Goal: Transaction & Acquisition: Purchase product/service

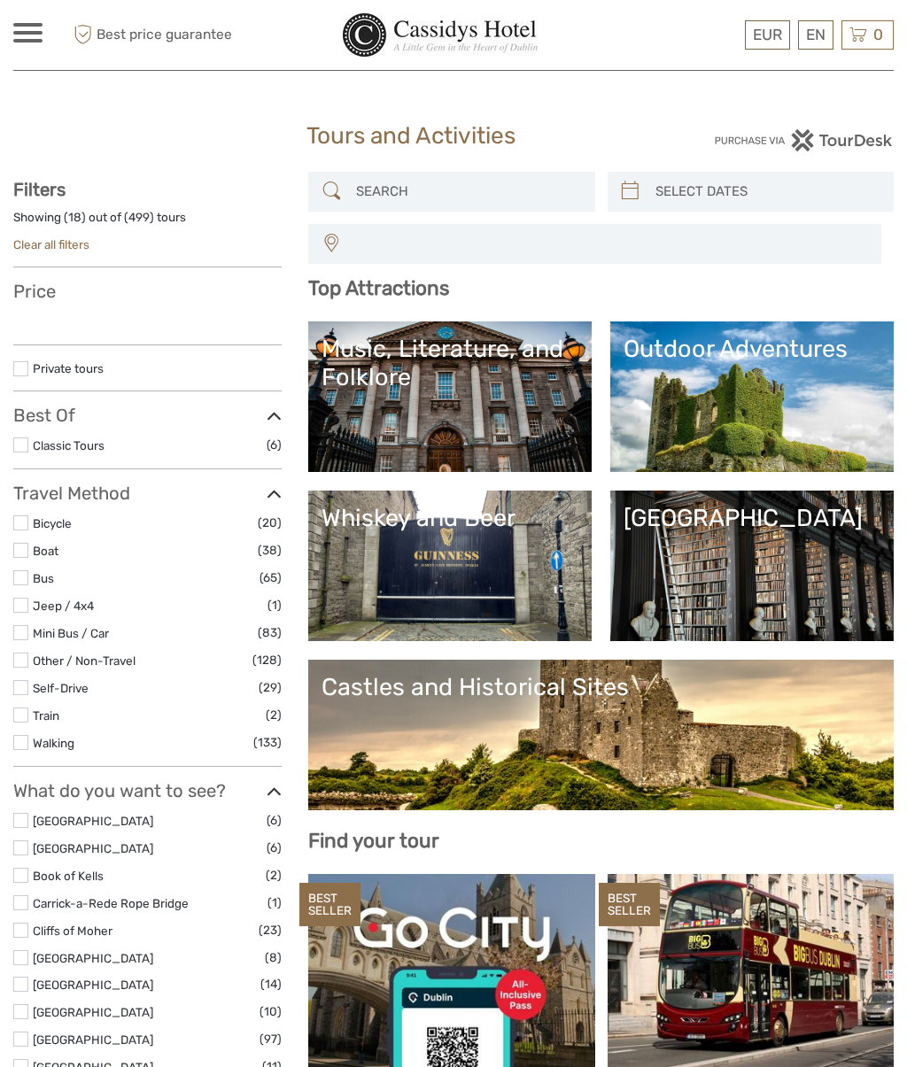
select select
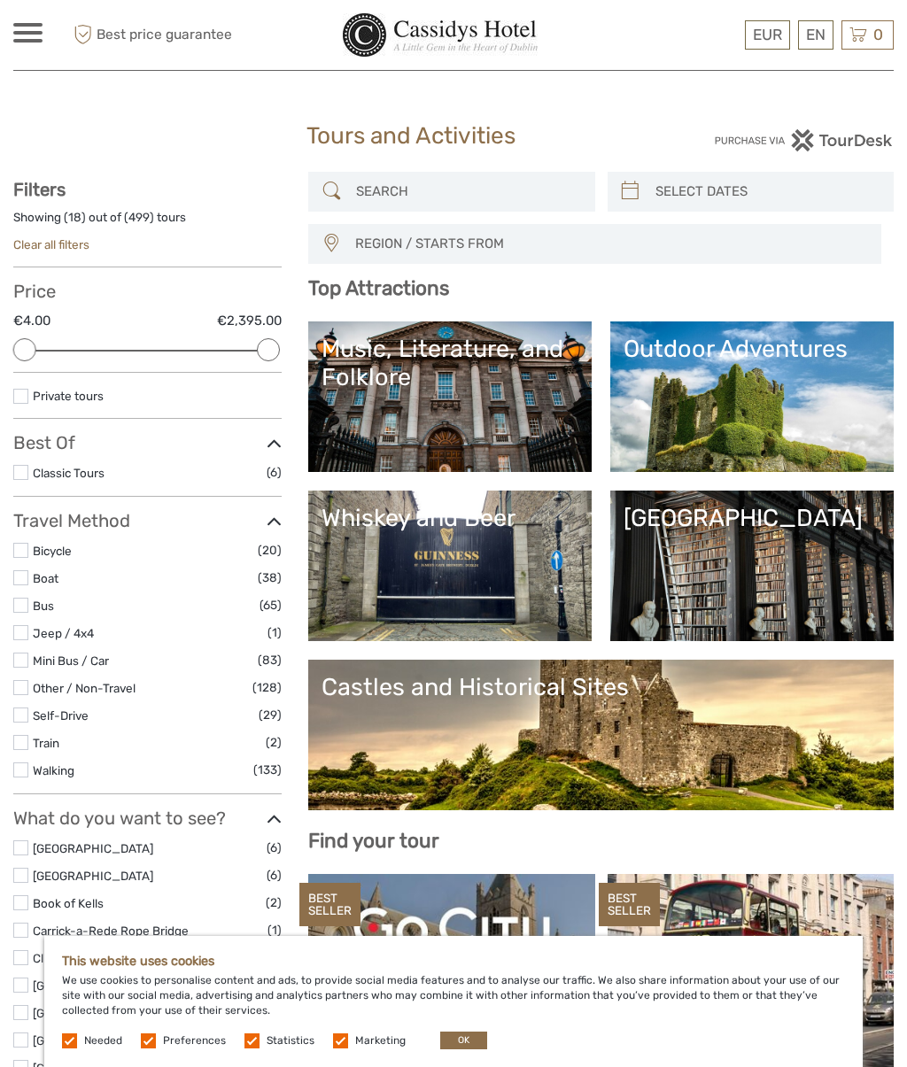
click at [783, 389] on link "Outdoor Adventures" at bounding box center [751, 397] width 257 height 124
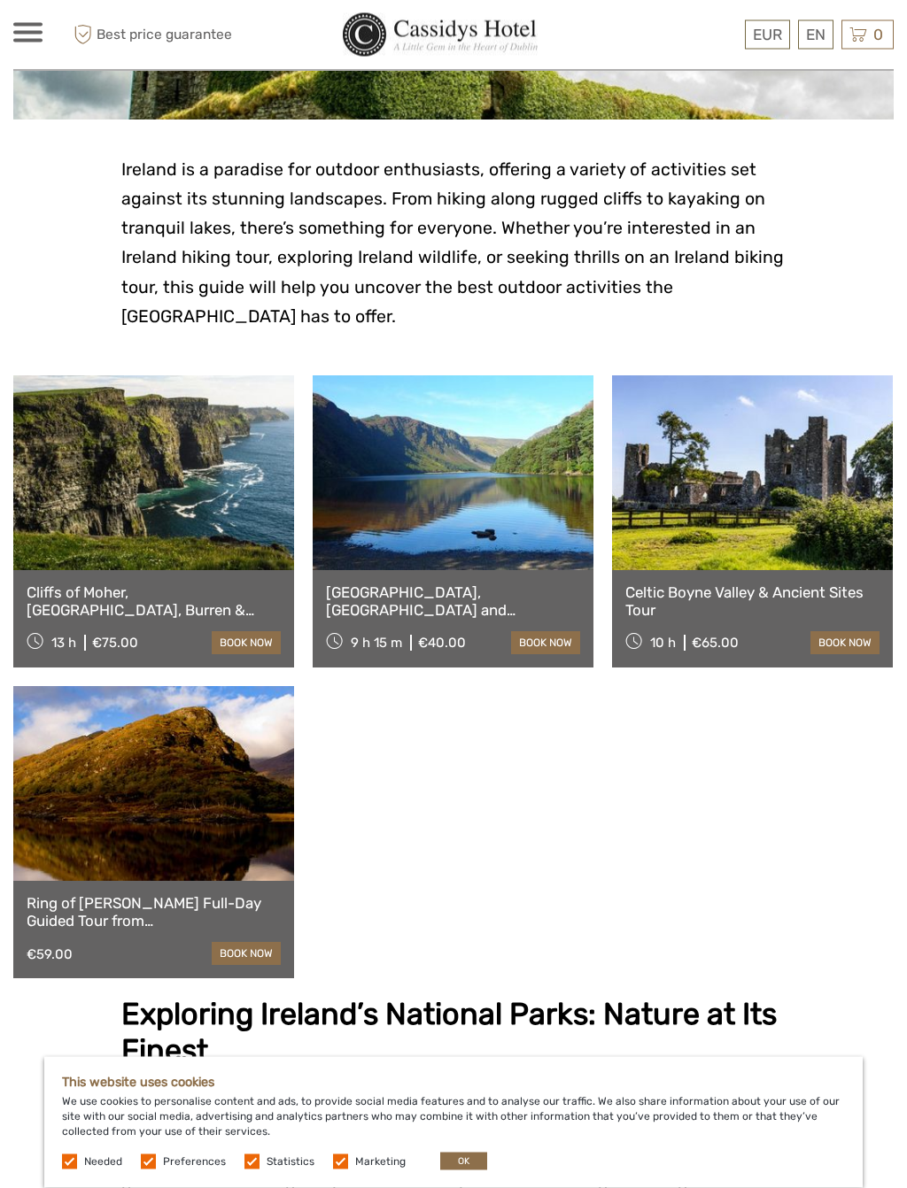
scroll to position [350, 0]
click at [478, 536] on link at bounding box center [453, 472] width 281 height 195
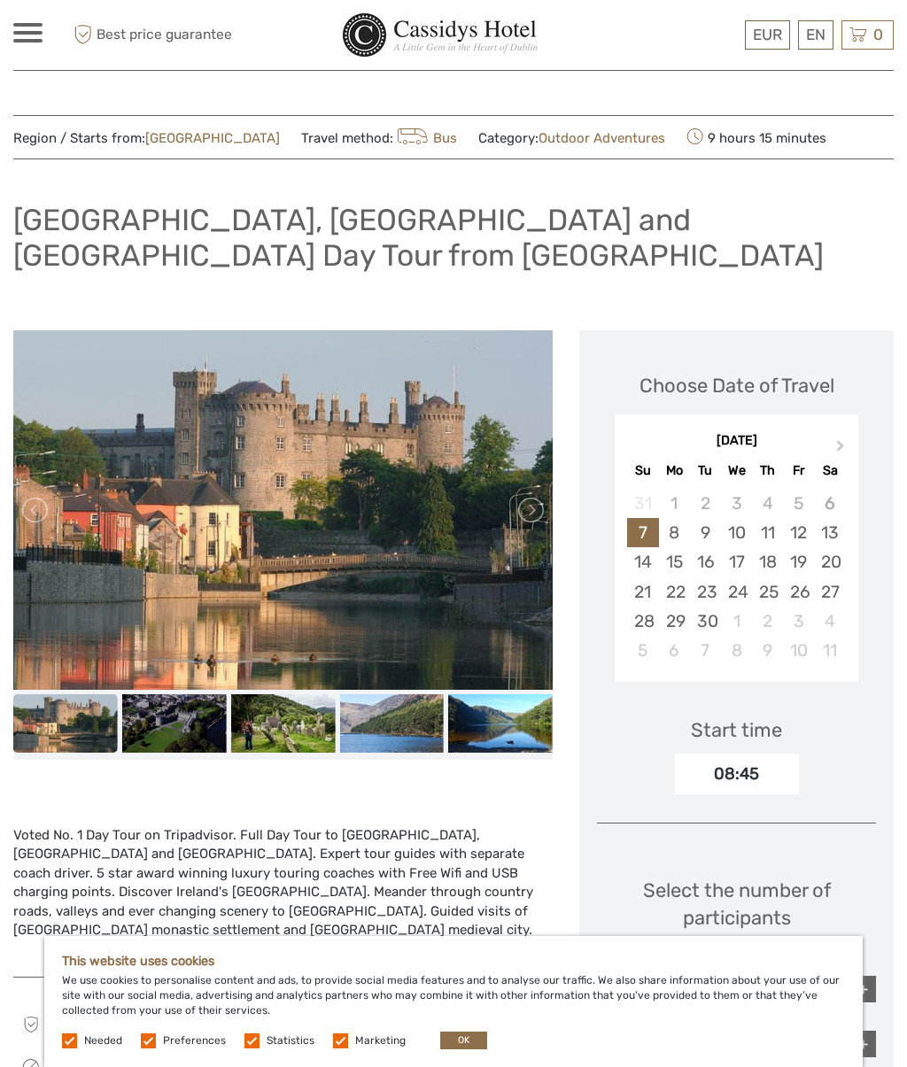
click at [372, 520] on img at bounding box center [282, 510] width 539 height 360
click at [542, 499] on link at bounding box center [529, 510] width 28 height 28
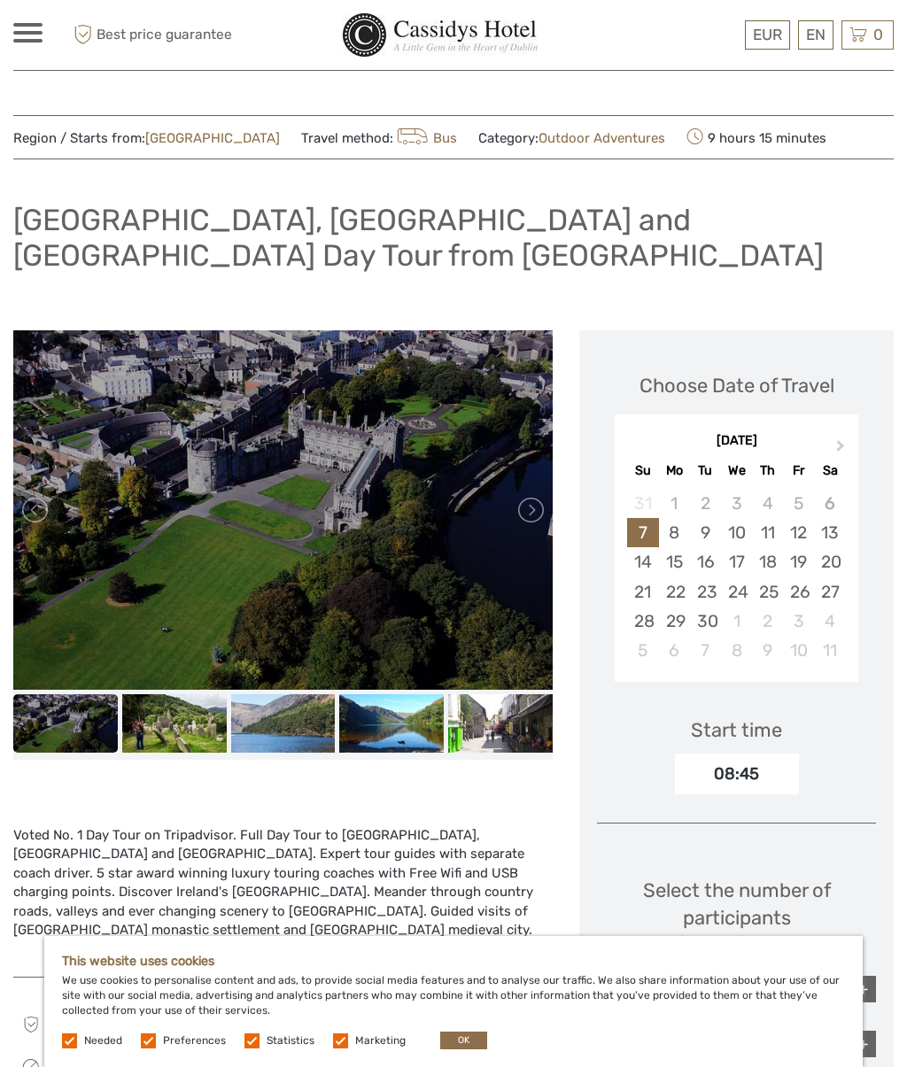
click at [536, 509] on link at bounding box center [529, 510] width 28 height 28
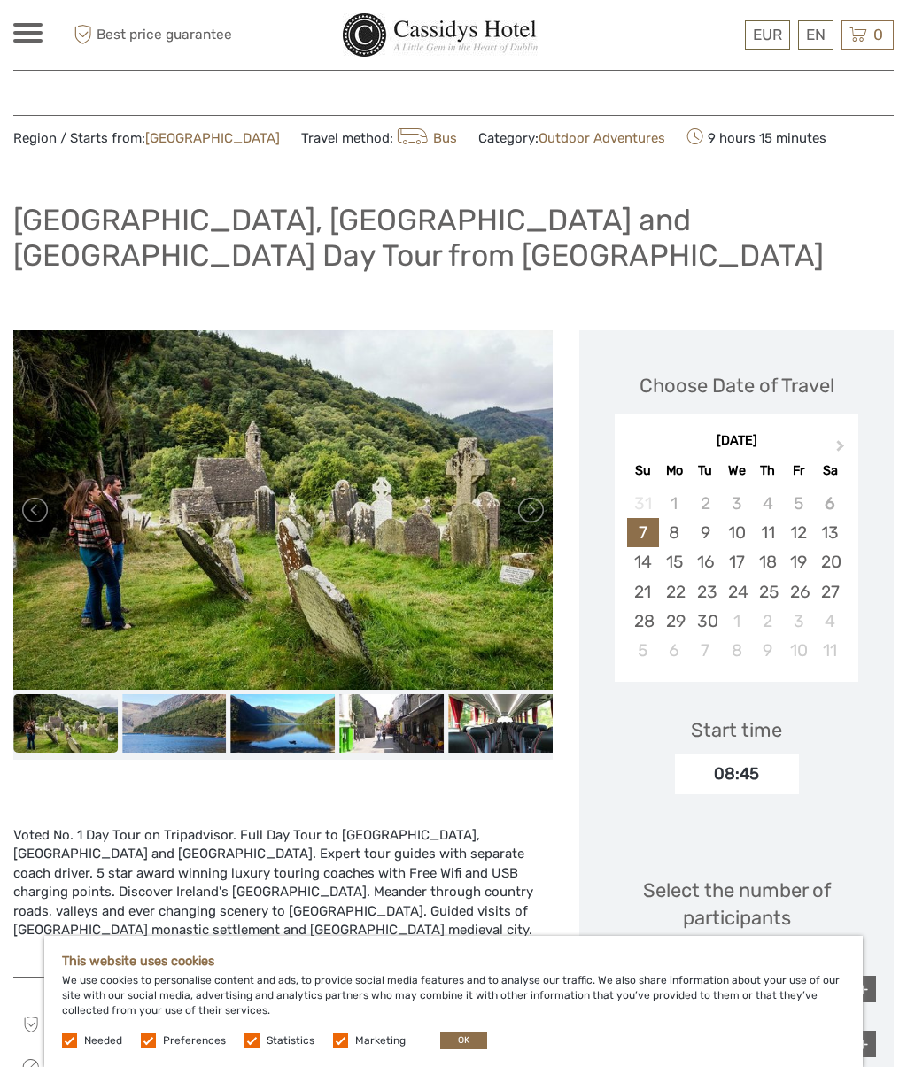
click at [531, 514] on link at bounding box center [529, 510] width 28 height 28
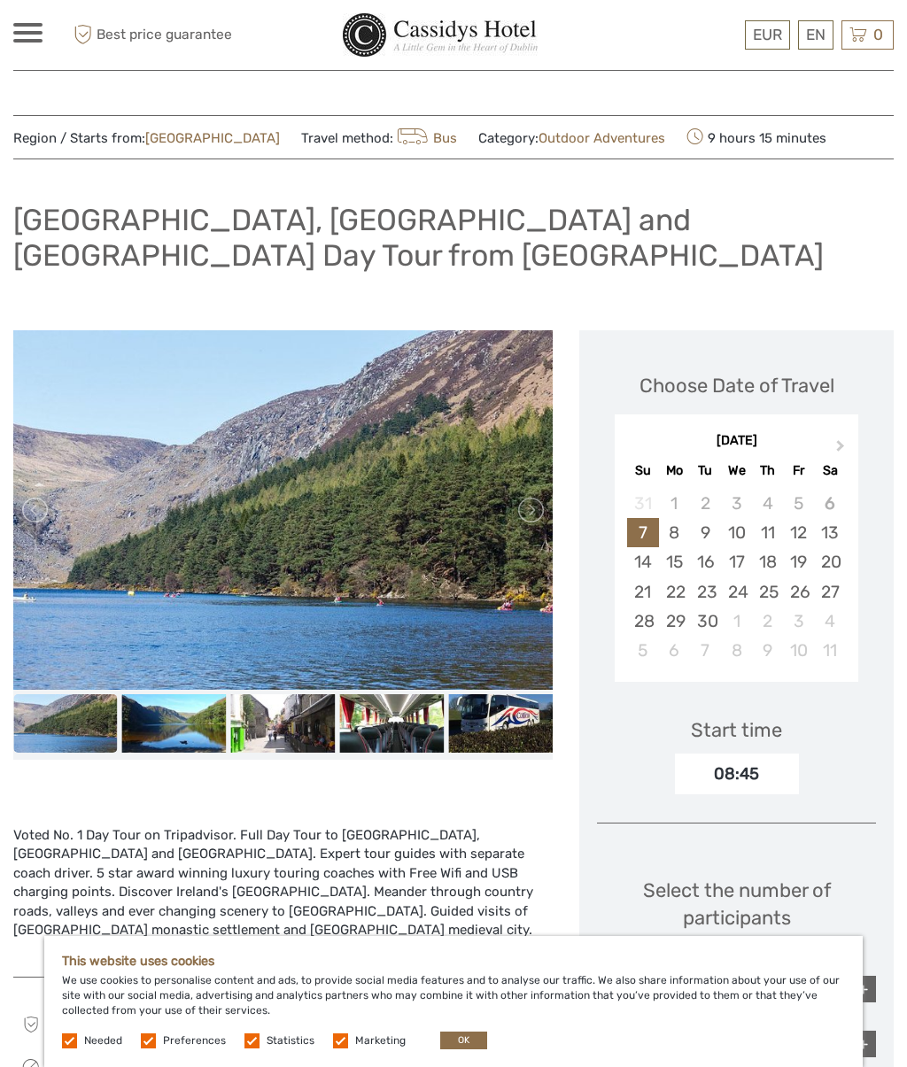
click at [535, 510] on link at bounding box center [529, 510] width 28 height 28
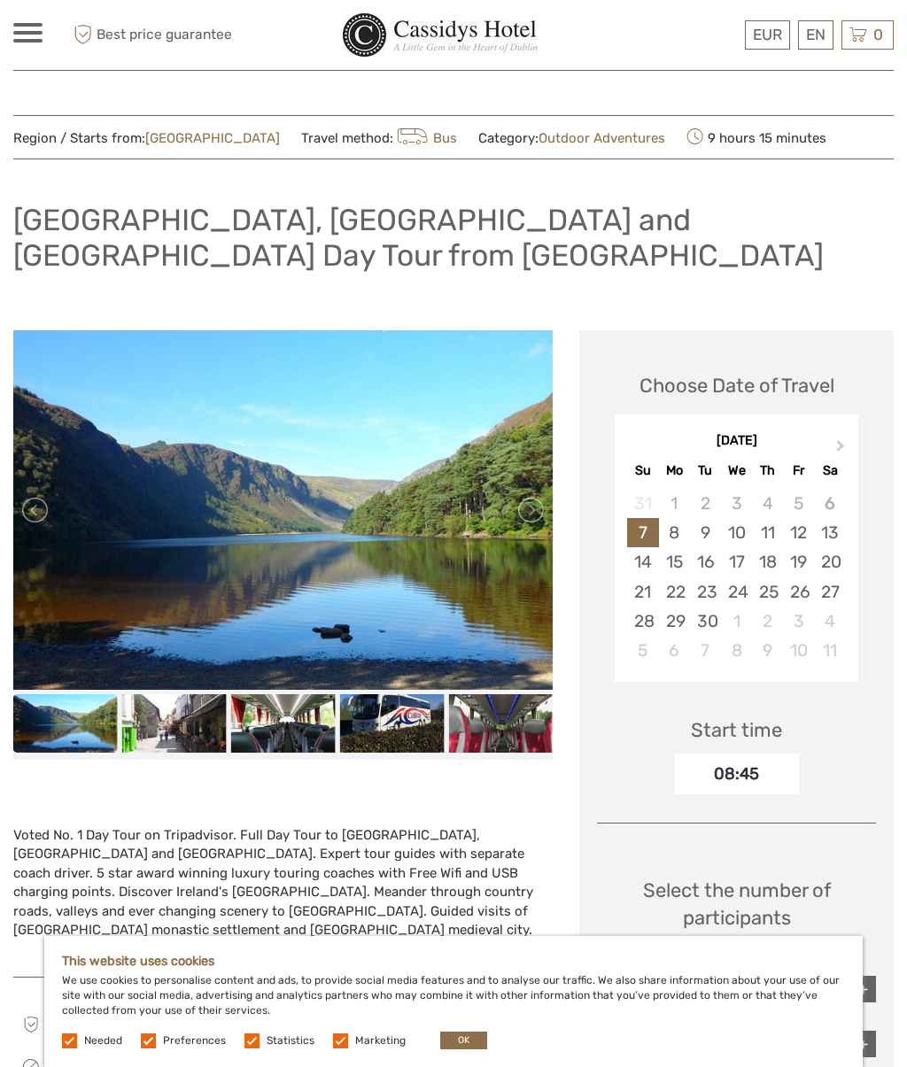
click at [537, 513] on link at bounding box center [529, 510] width 28 height 28
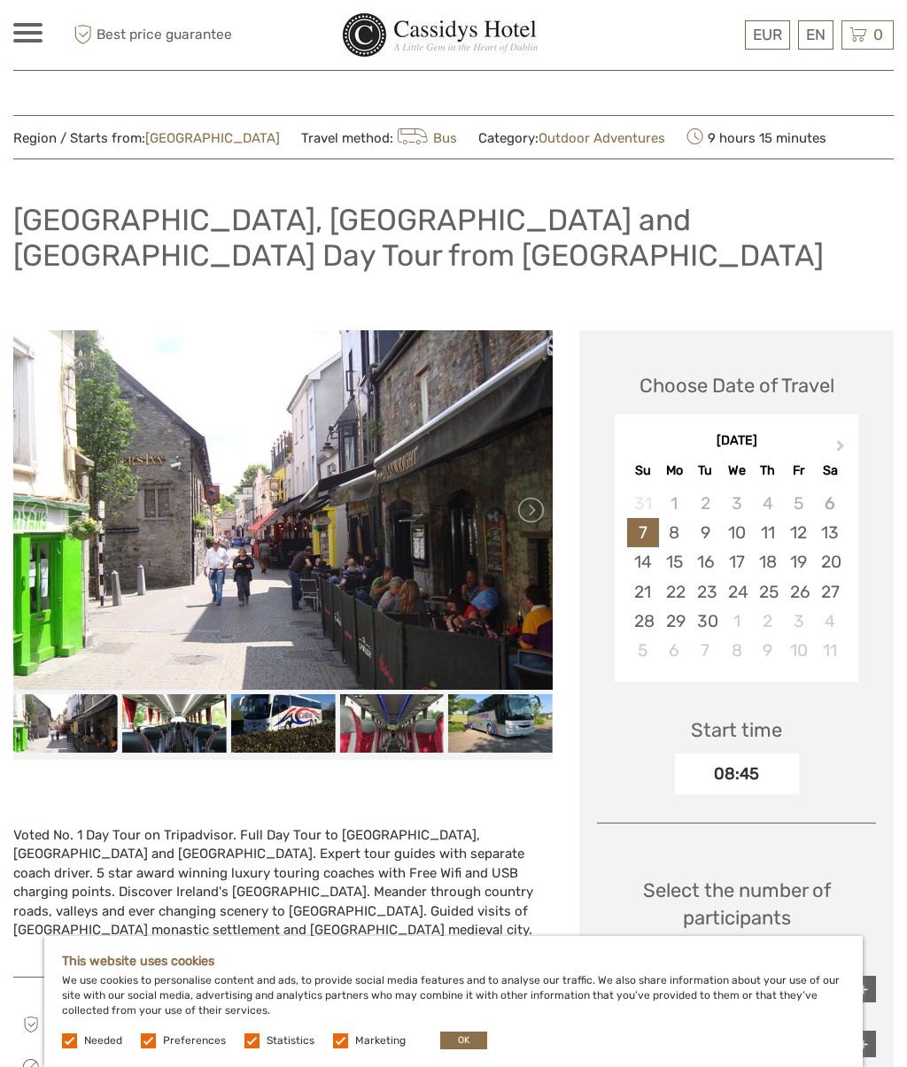
click at [535, 522] on link at bounding box center [529, 510] width 28 height 28
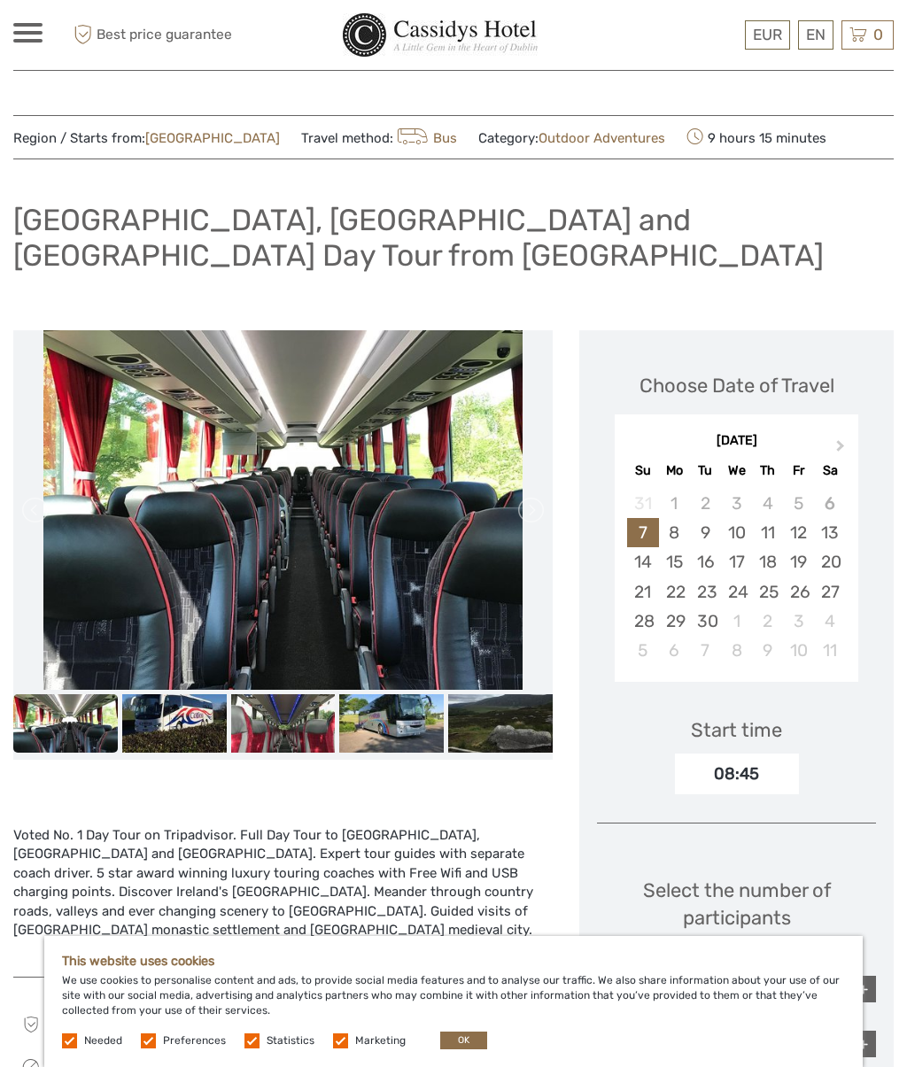
click at [516, 517] on link at bounding box center [529, 510] width 28 height 28
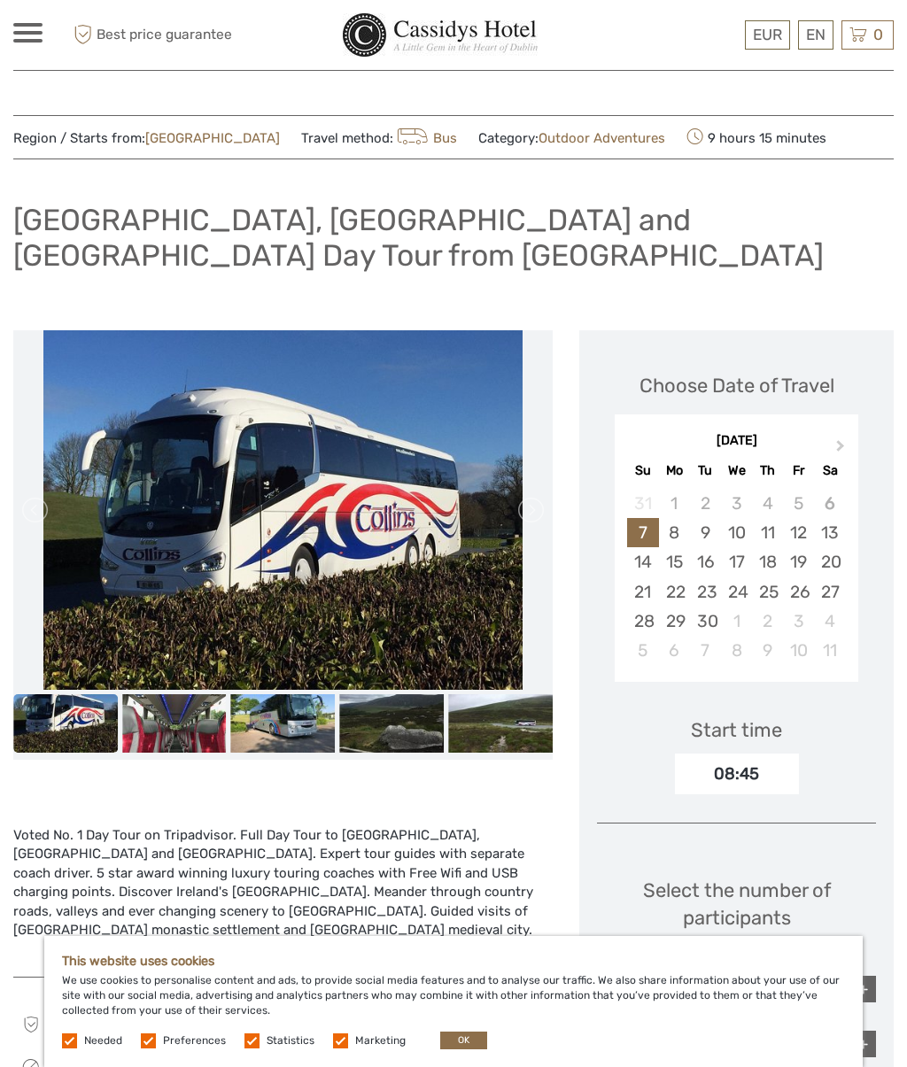
click at [522, 513] on link at bounding box center [529, 510] width 28 height 28
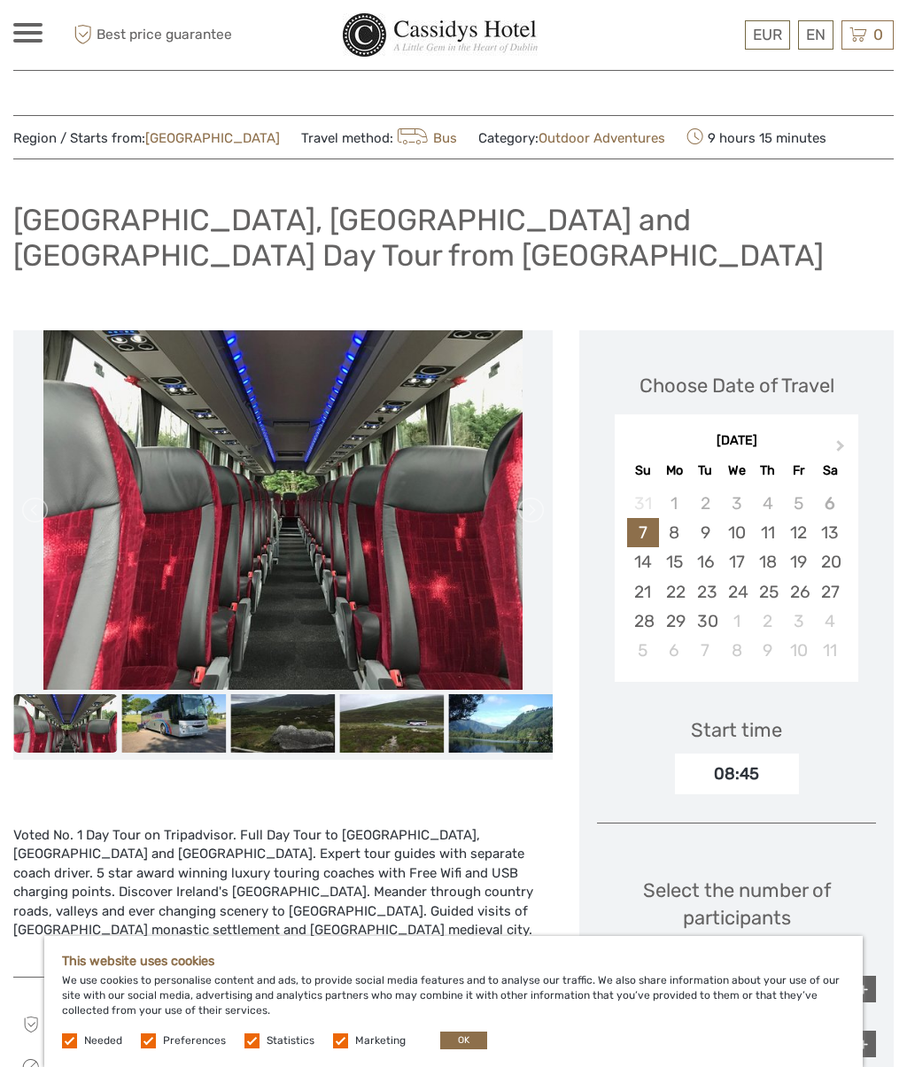
click at [541, 514] on link at bounding box center [529, 510] width 28 height 28
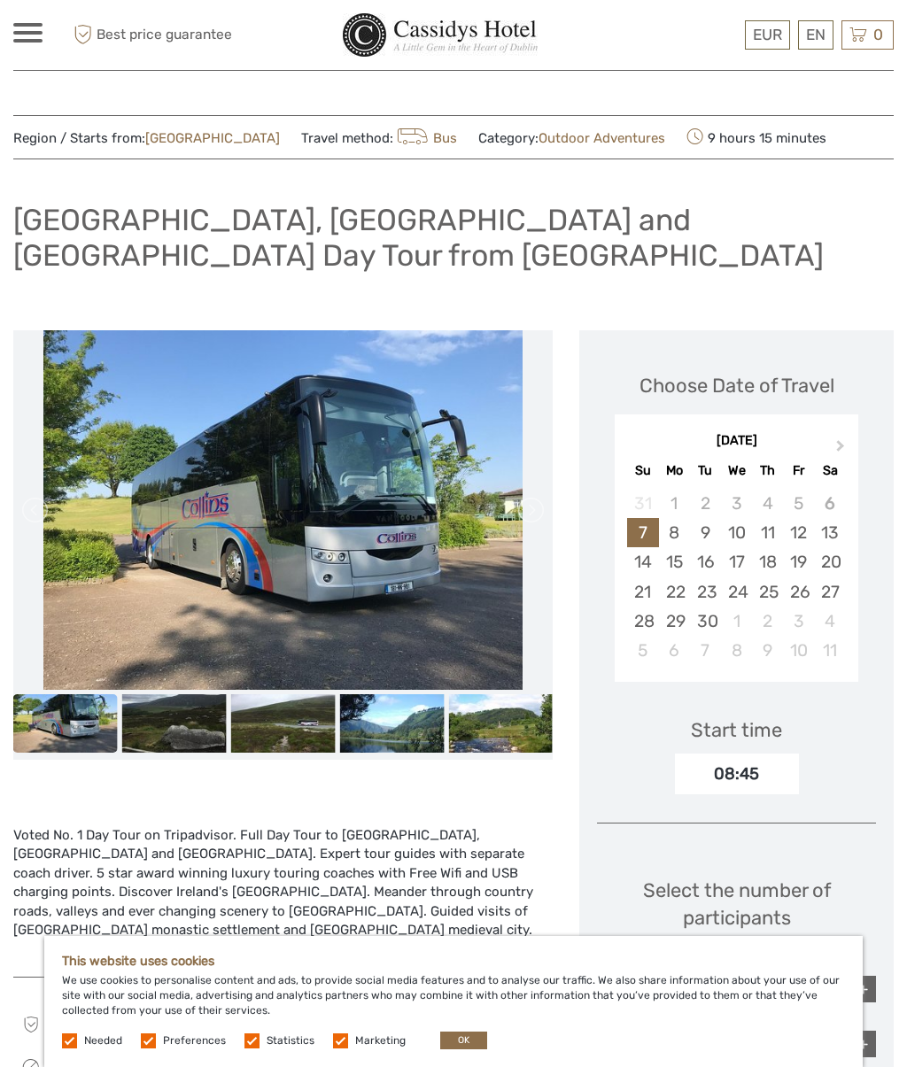
click at [533, 507] on link at bounding box center [529, 510] width 28 height 28
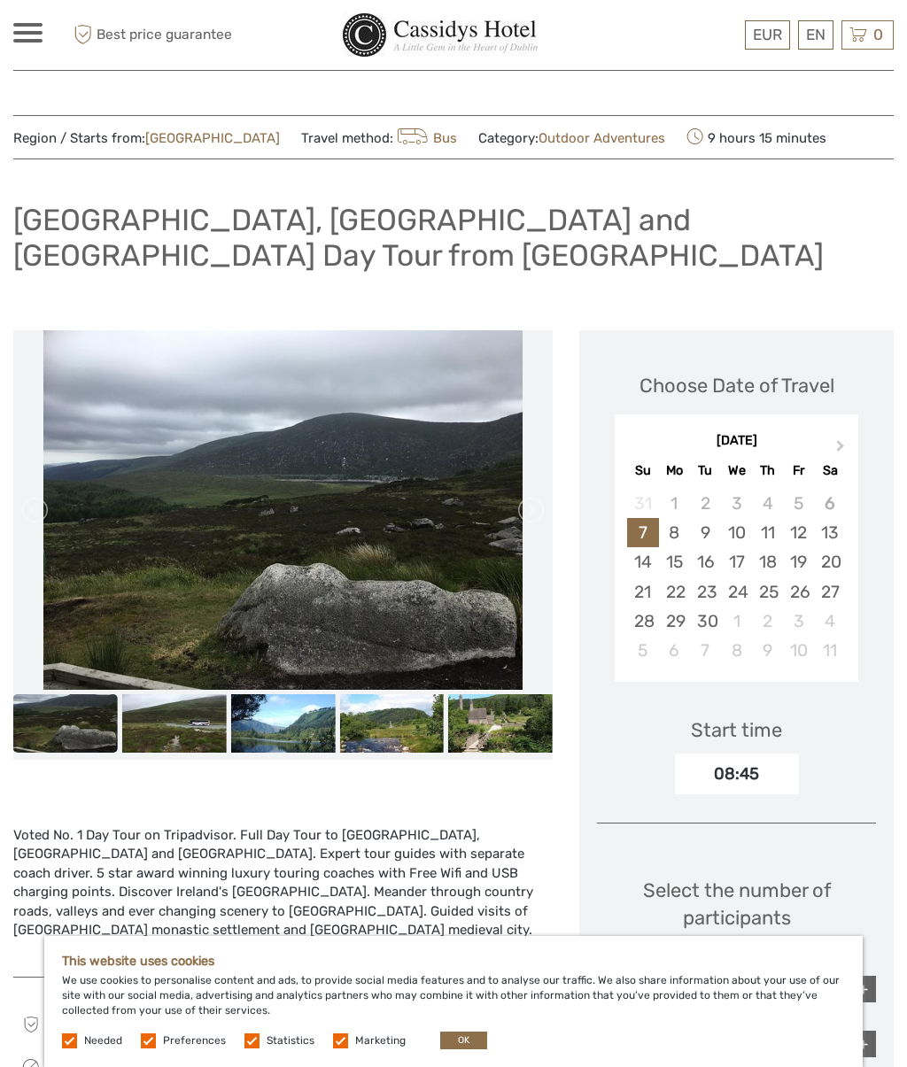
click at [541, 514] on link at bounding box center [529, 510] width 28 height 28
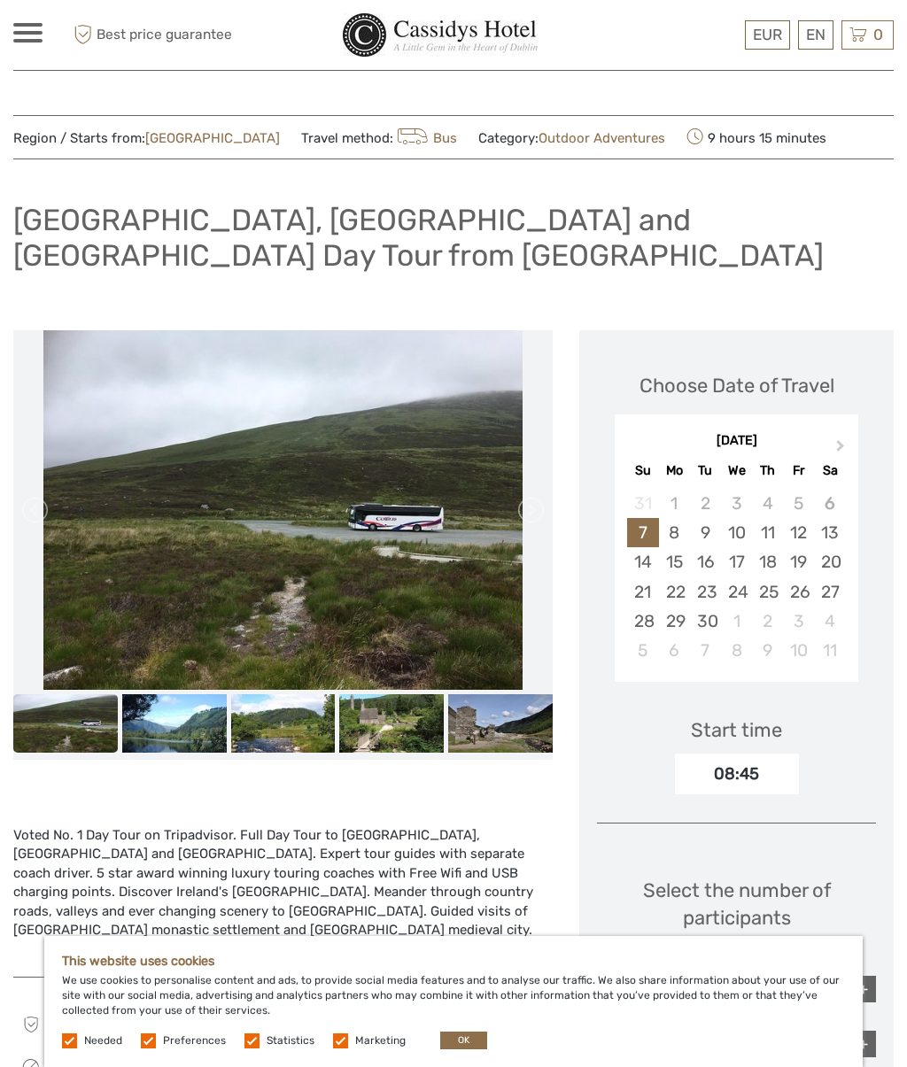
click at [543, 501] on link at bounding box center [529, 510] width 28 height 28
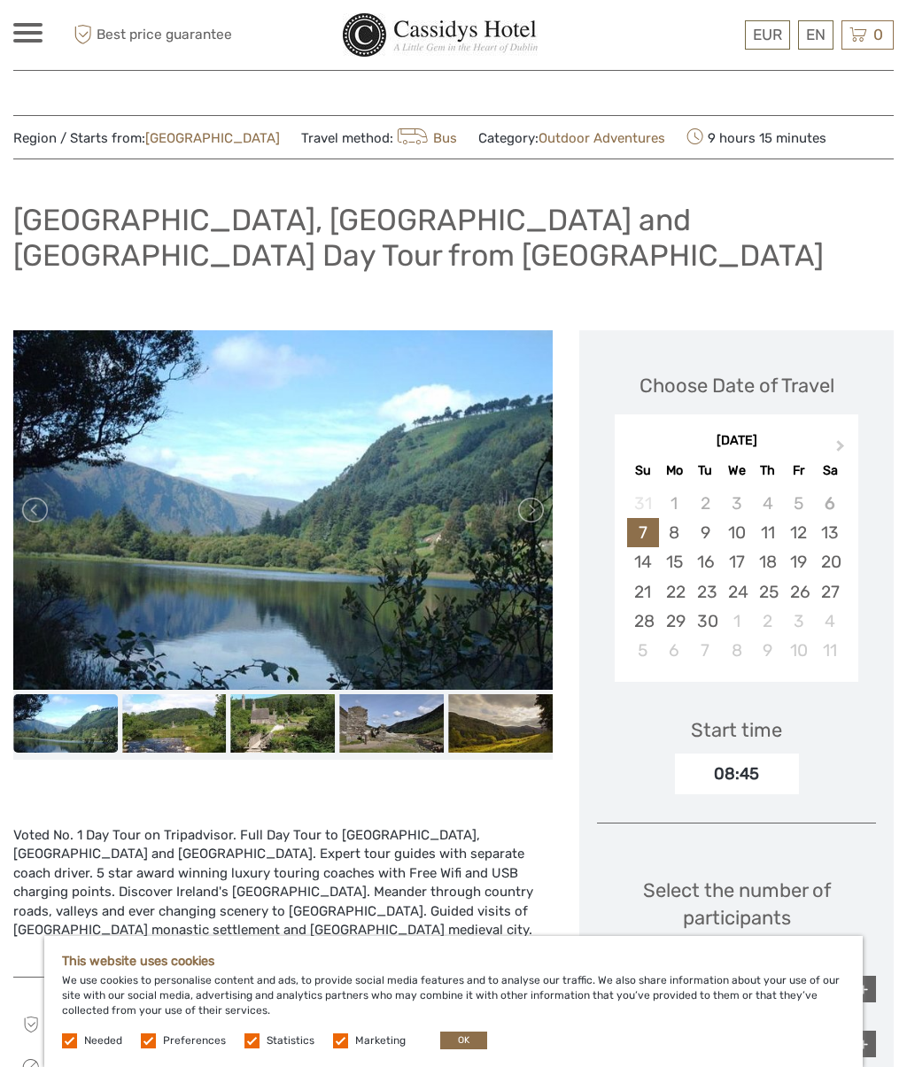
click at [543, 499] on link at bounding box center [529, 510] width 28 height 28
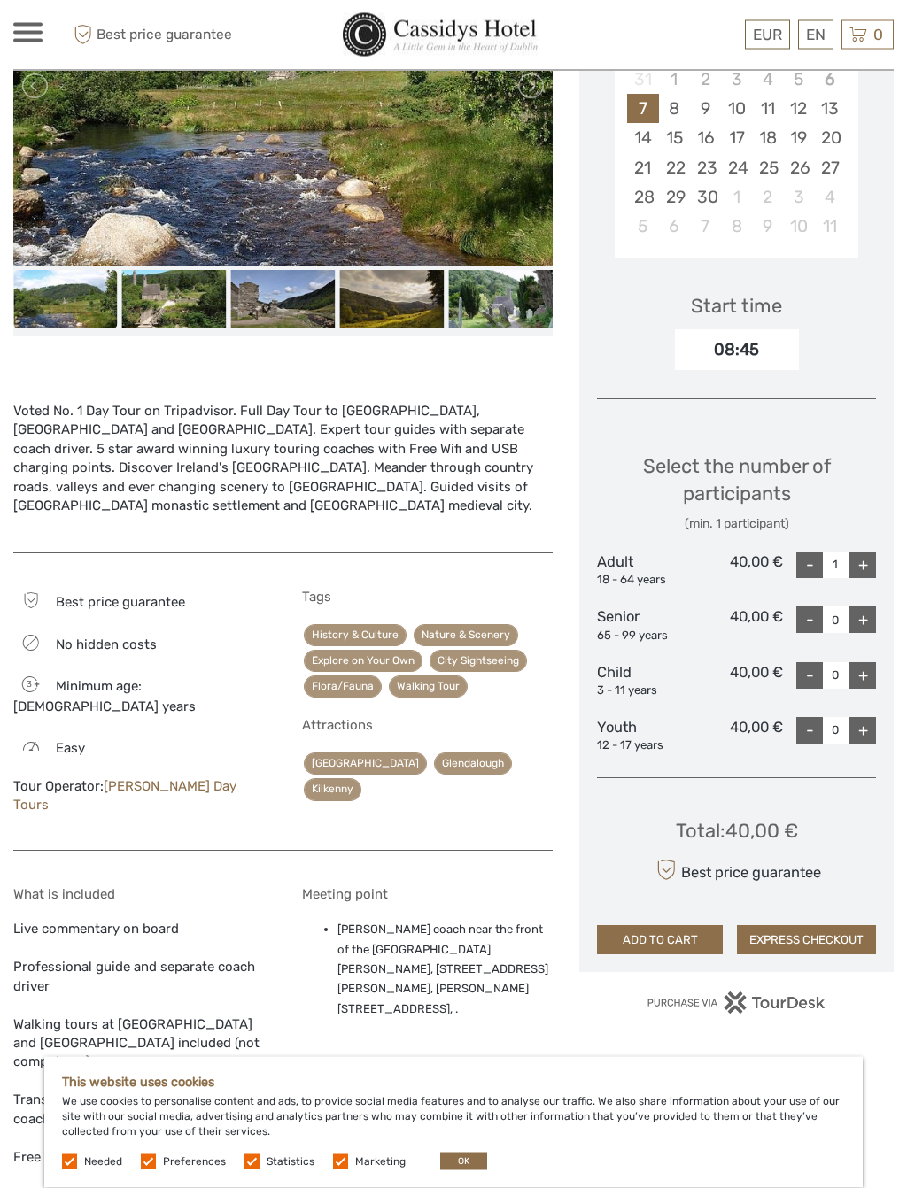
scroll to position [462, 0]
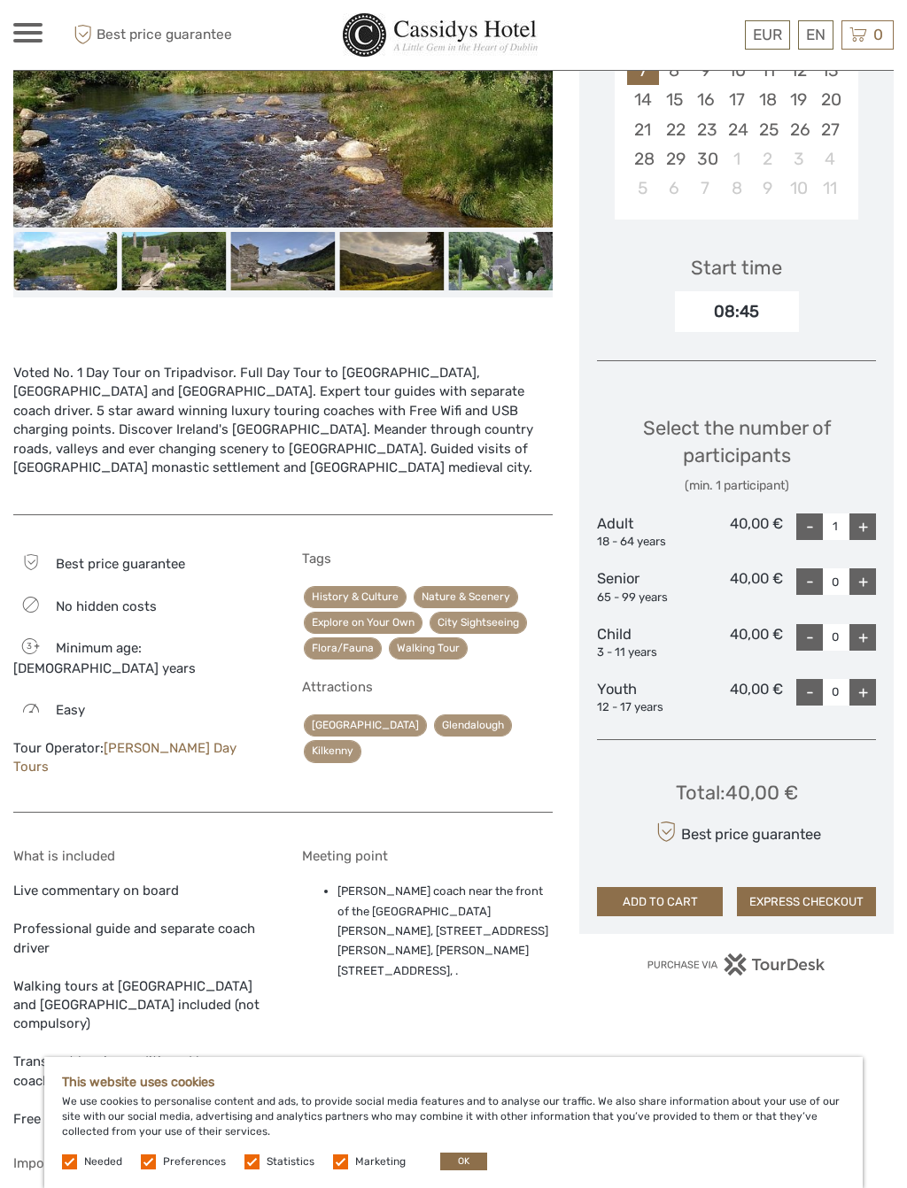
click at [873, 514] on div "+" at bounding box center [862, 527] width 27 height 27
type input "2"
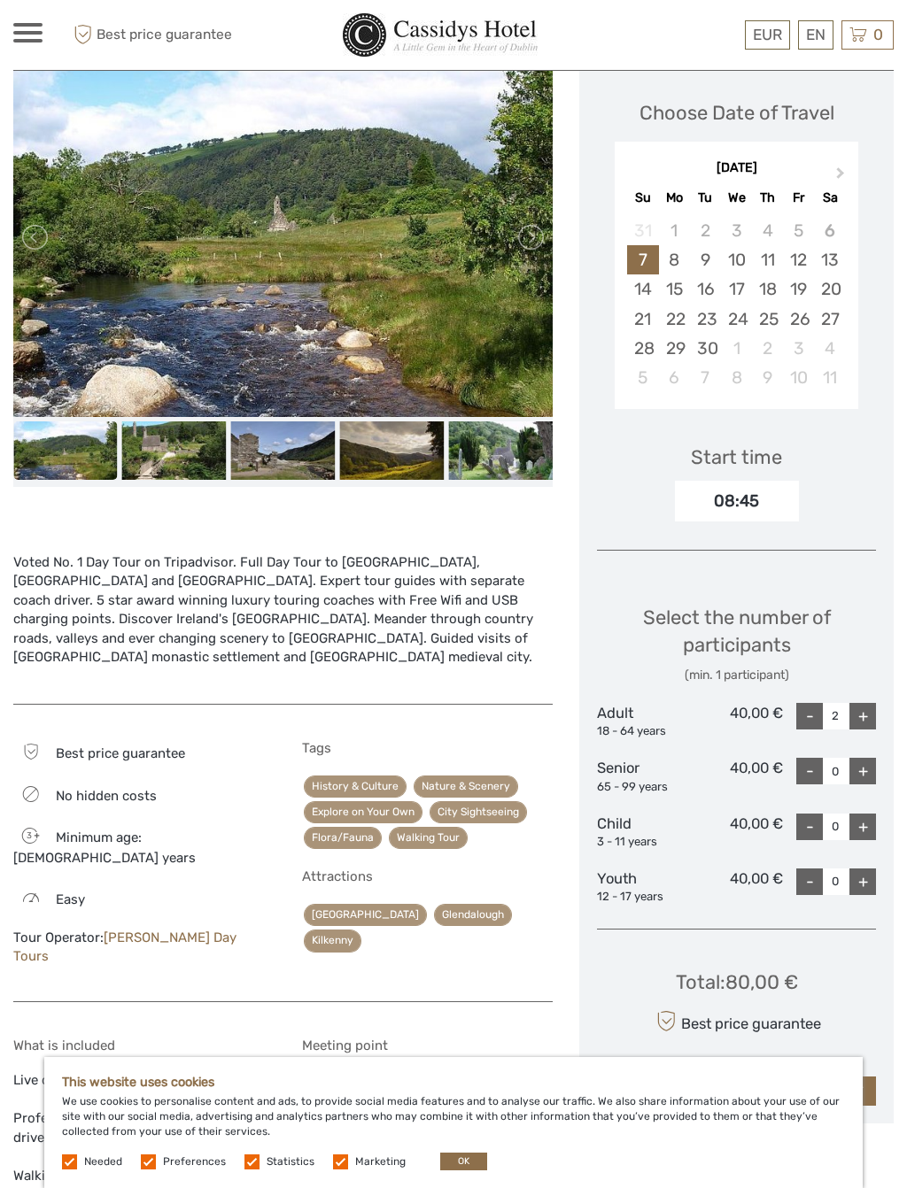
scroll to position [272, 0]
click at [708, 257] on div "9" at bounding box center [705, 260] width 31 height 29
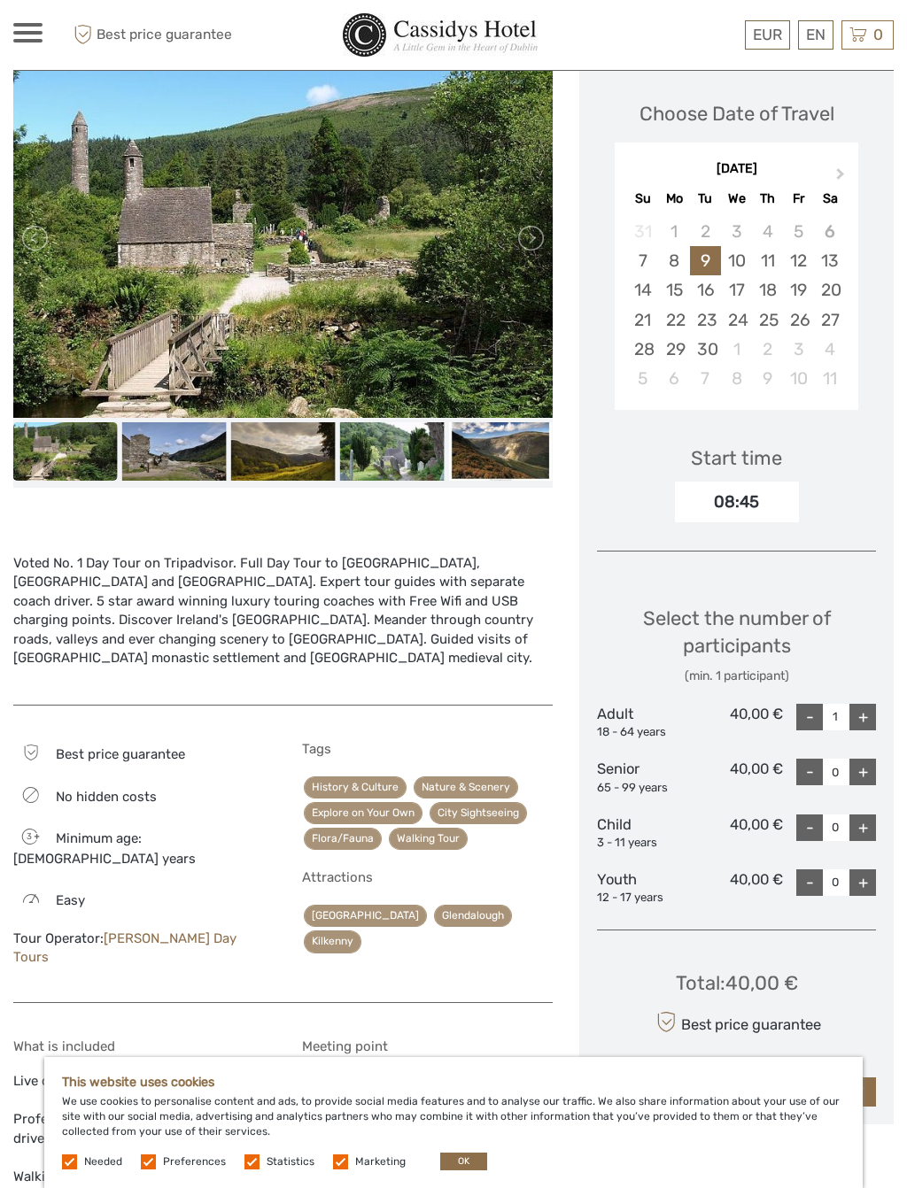
click at [873, 707] on div "+" at bounding box center [862, 717] width 27 height 27
type input "2"
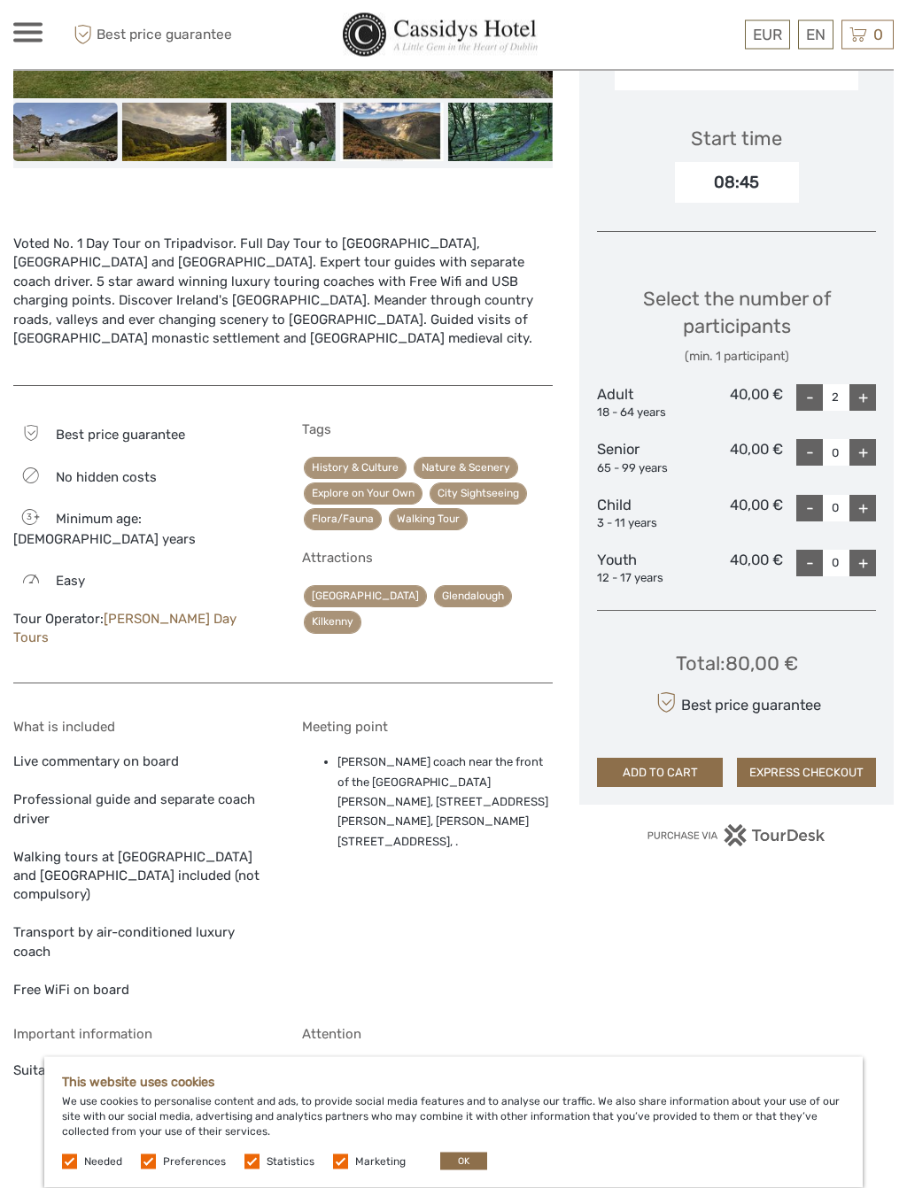
scroll to position [593, 0]
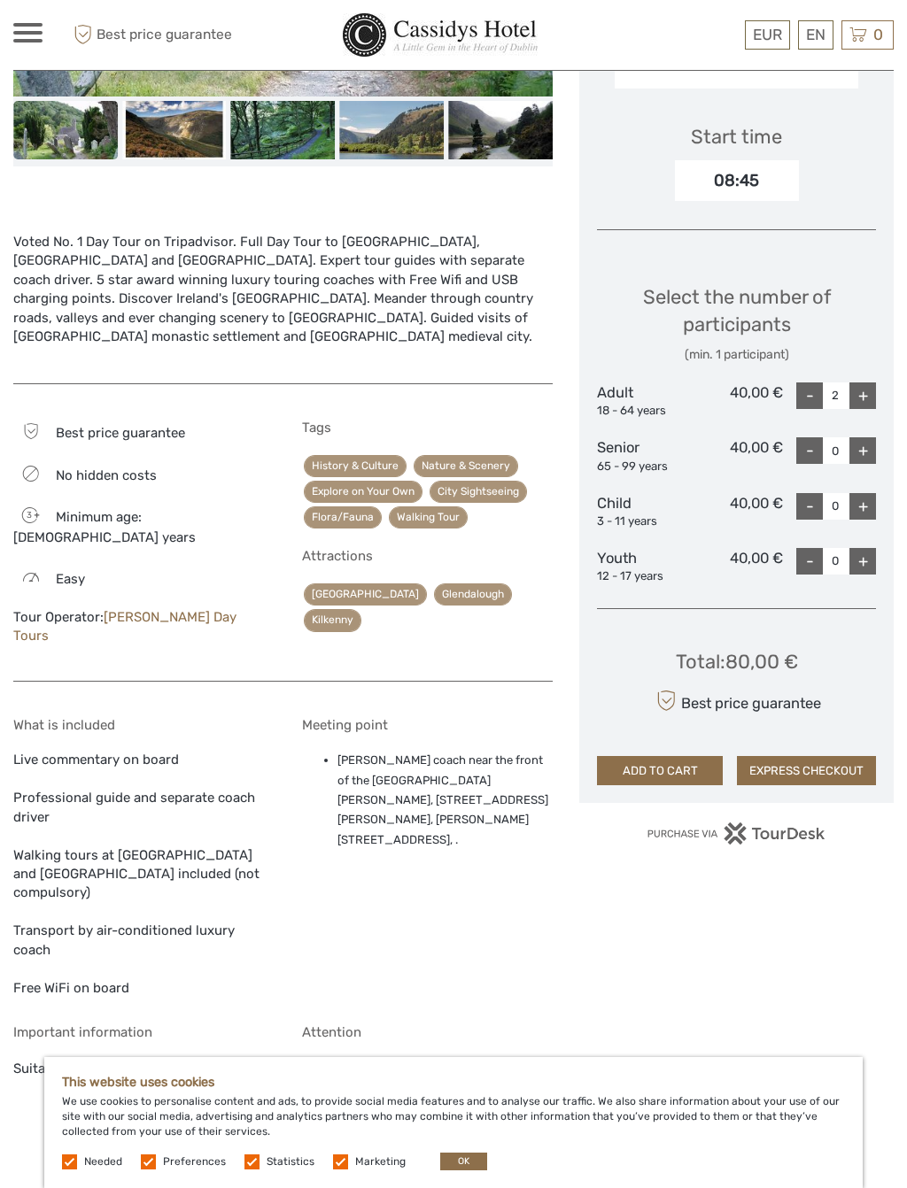
click at [468, 1066] on button "OK" at bounding box center [463, 1162] width 47 height 18
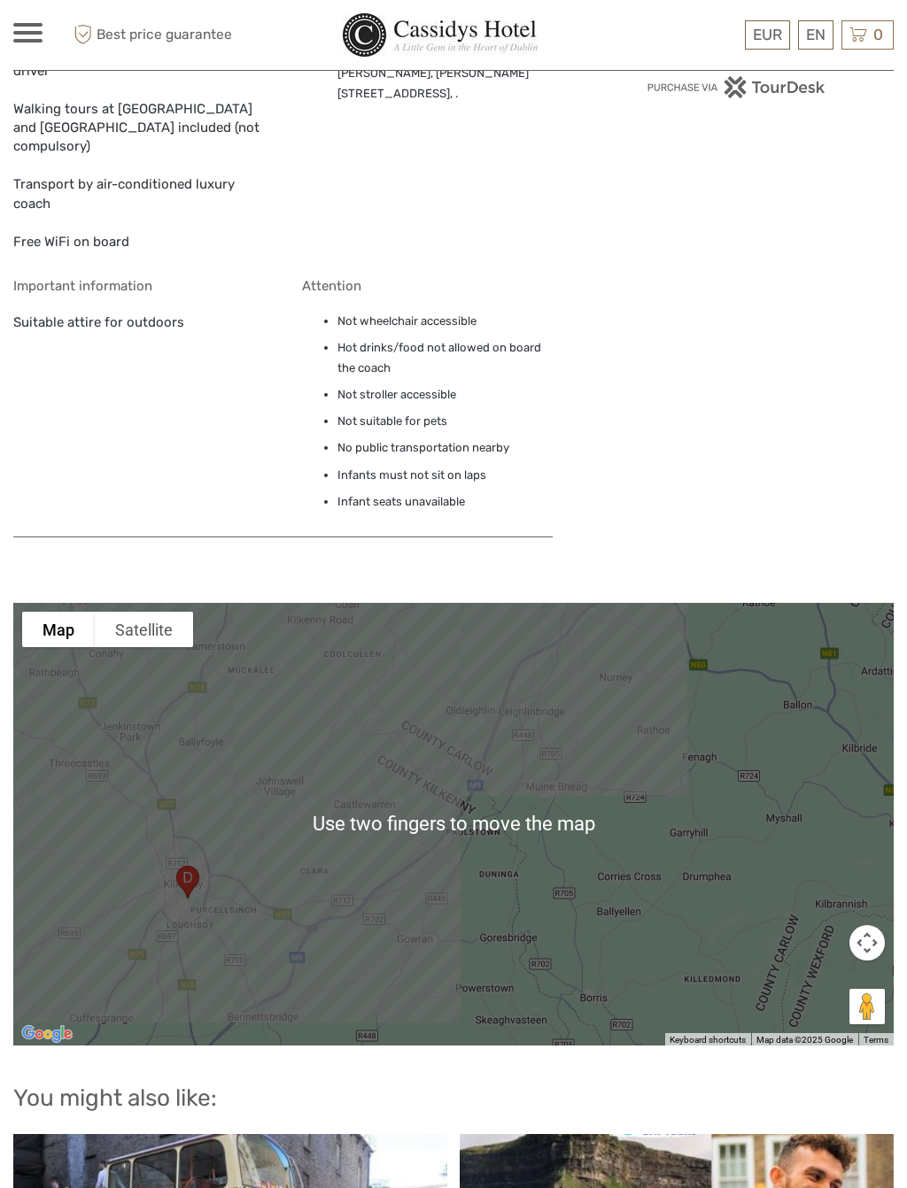
scroll to position [1326, 0]
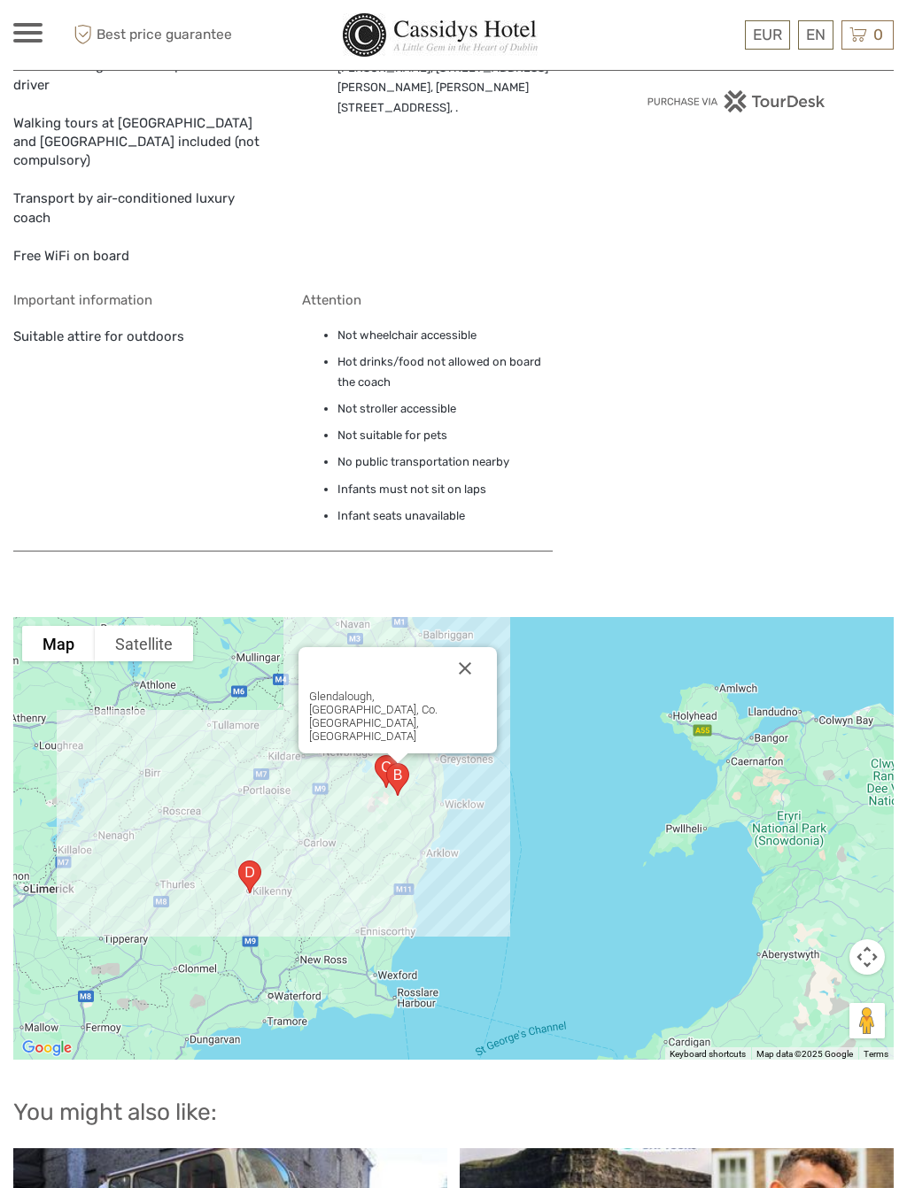
click at [468, 654] on button "Close" at bounding box center [465, 668] width 43 height 43
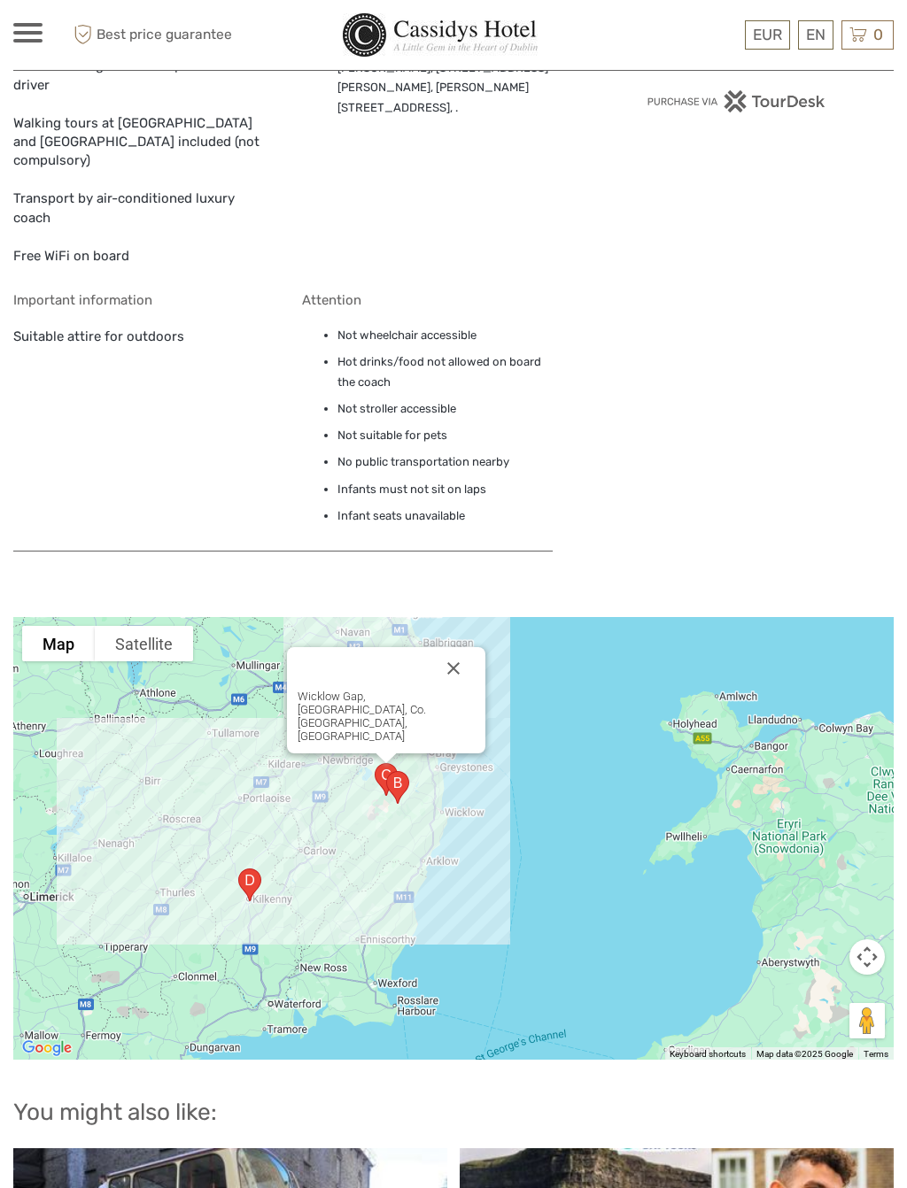
click at [455, 648] on button "Close" at bounding box center [453, 668] width 43 height 43
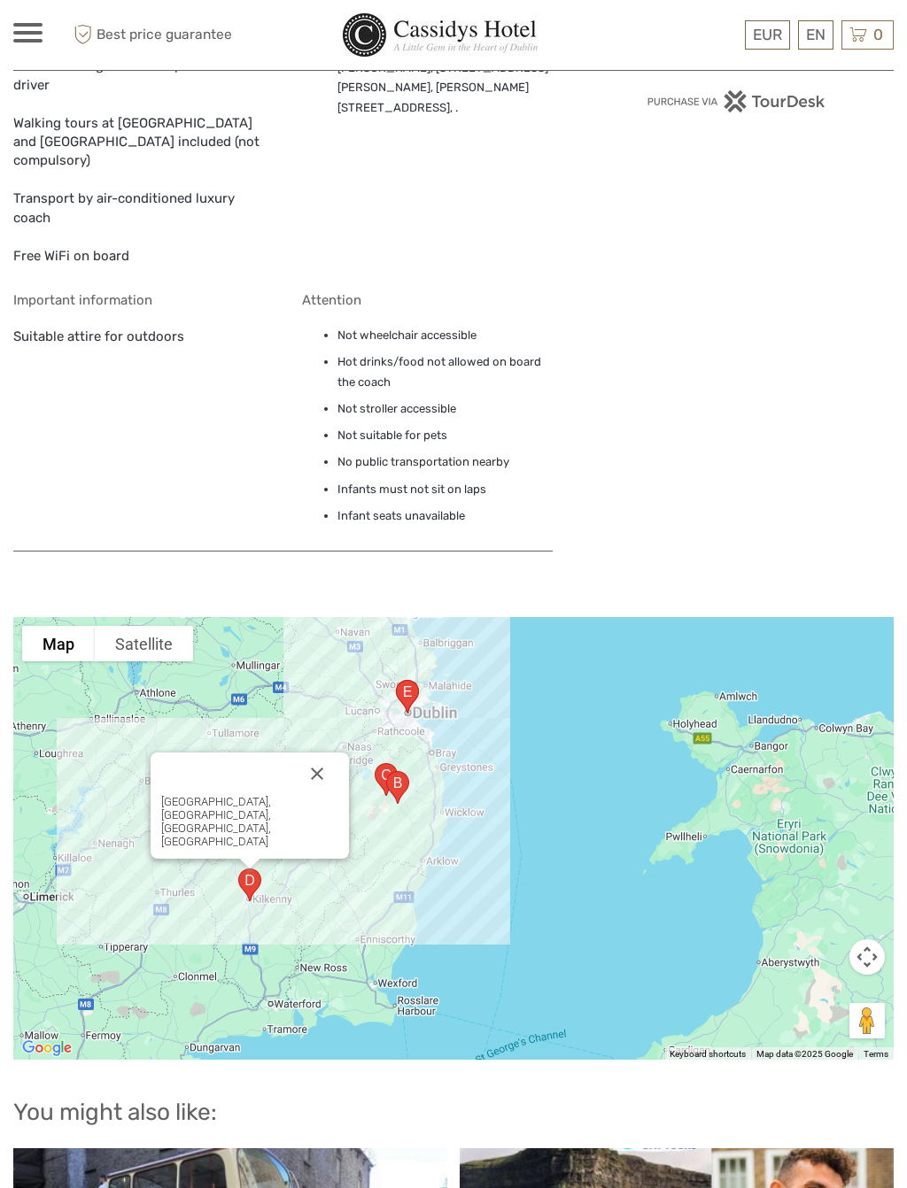
click at [307, 753] on button "Close" at bounding box center [317, 774] width 43 height 43
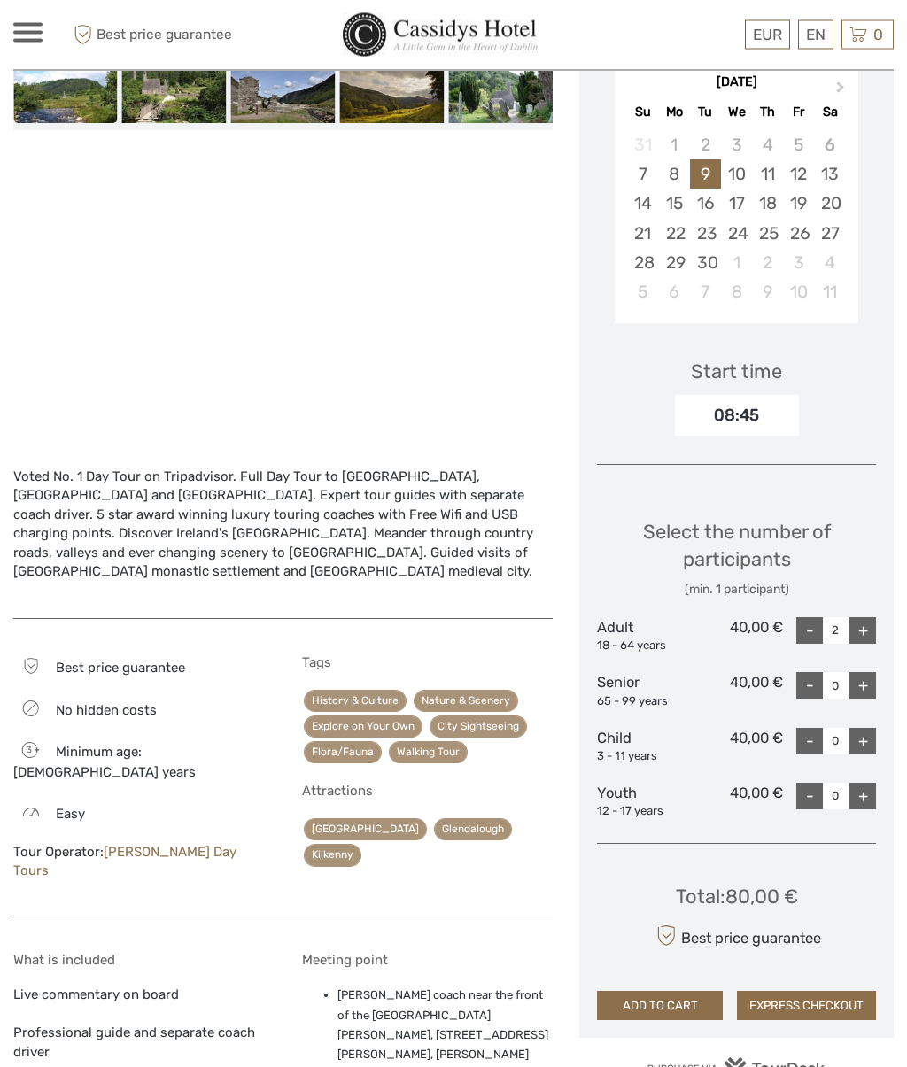
scroll to position [344, 0]
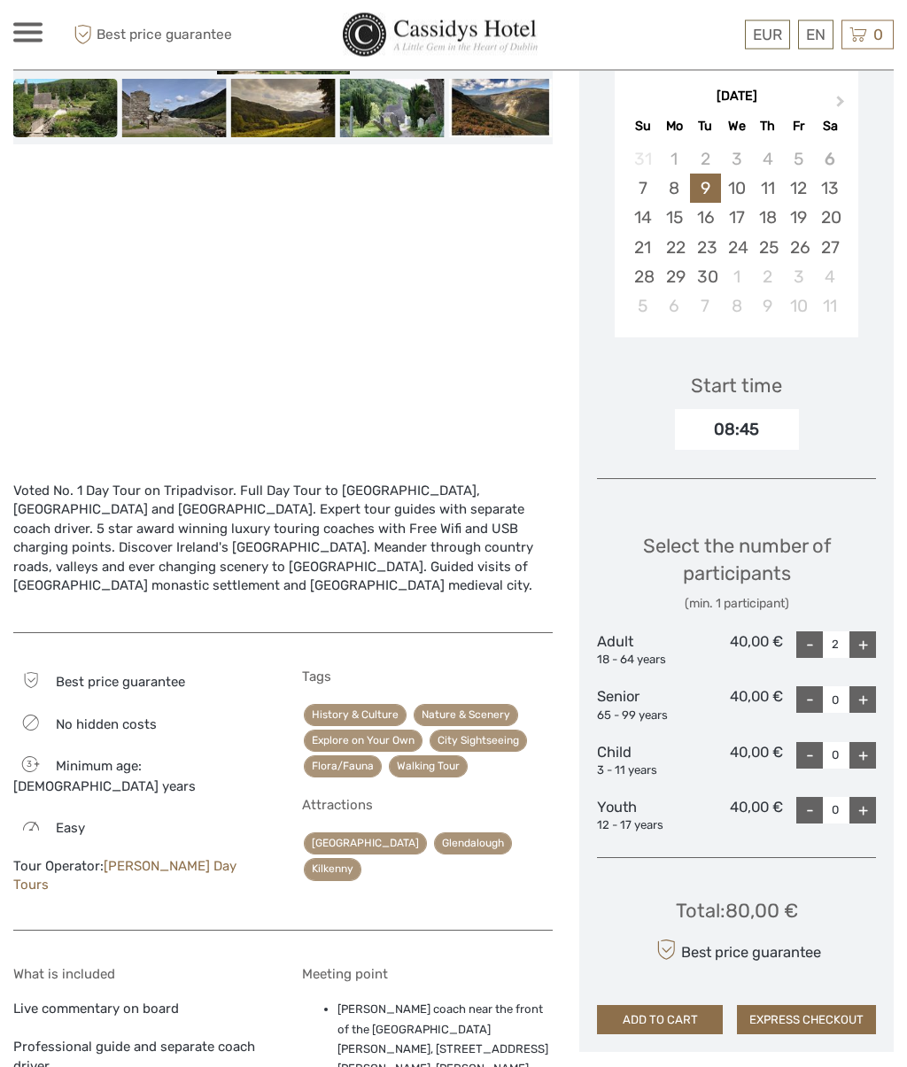
click at [682, 1009] on button "ADD TO CART" at bounding box center [660, 1021] width 126 height 30
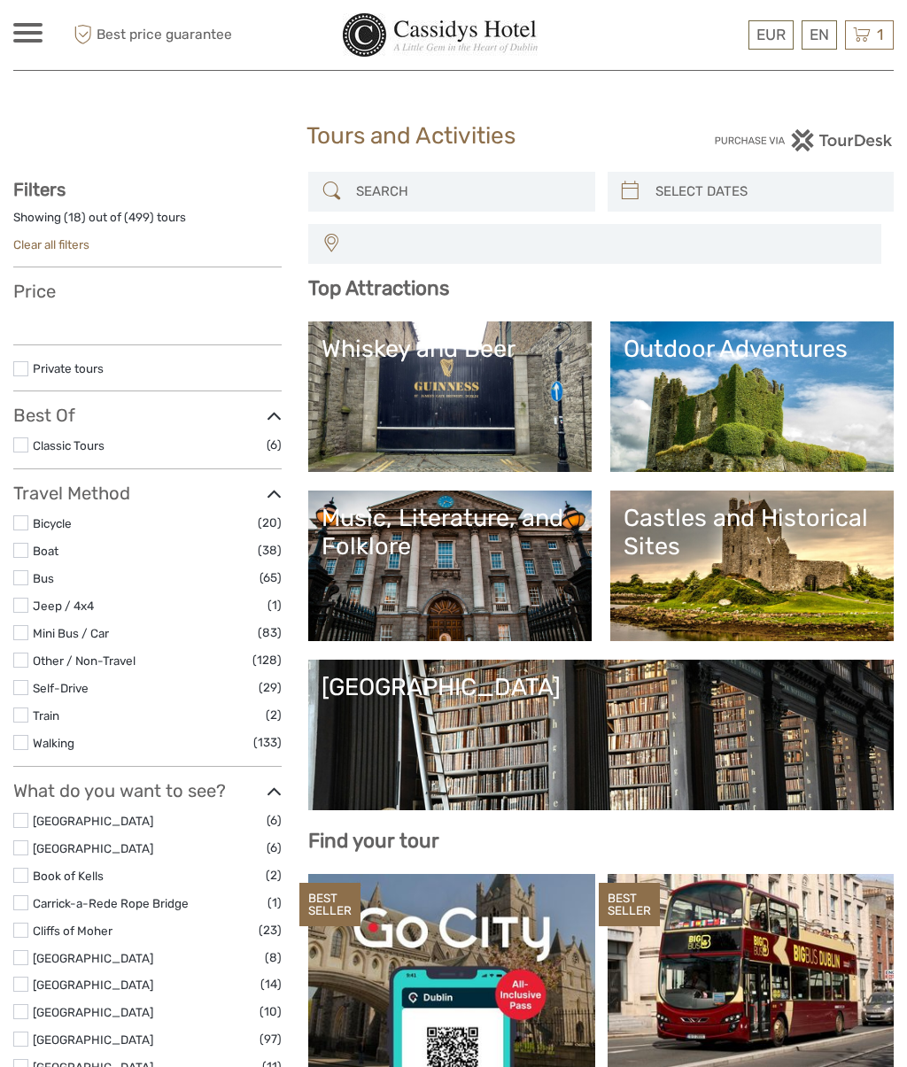
select select
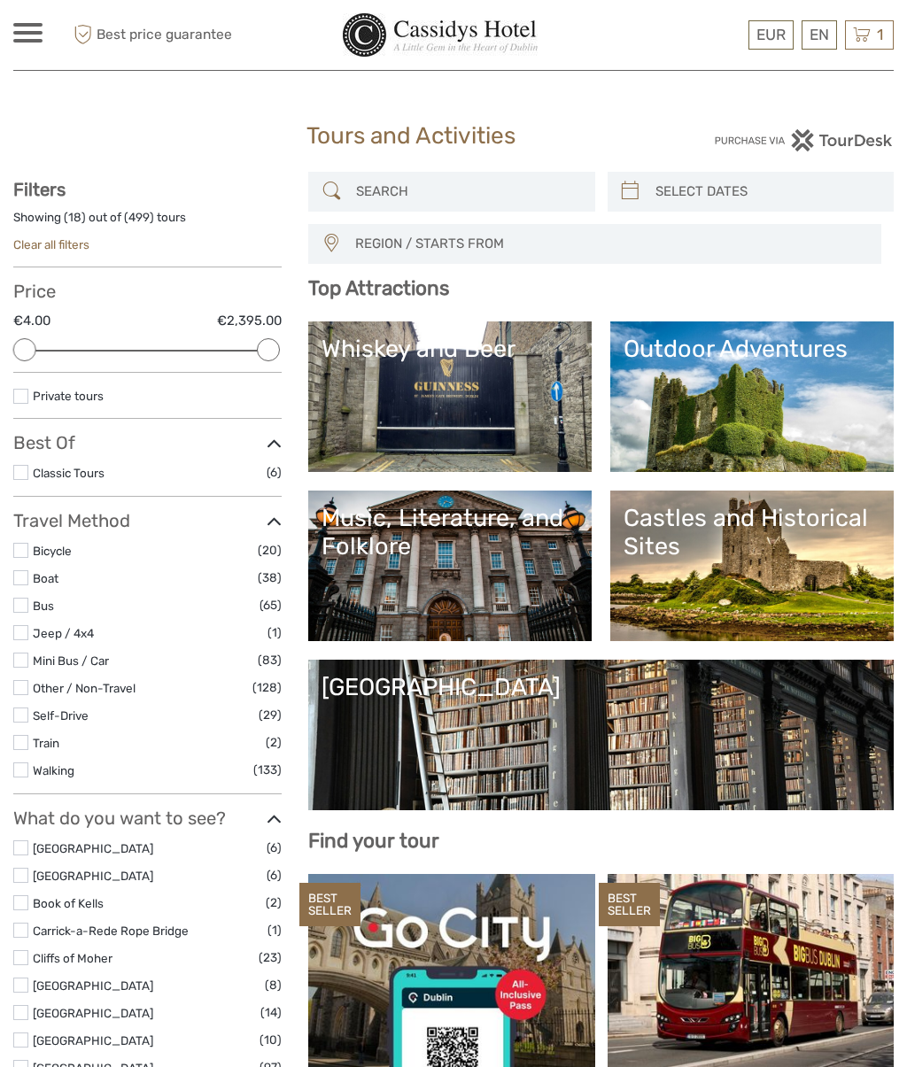
click at [458, 404] on link "Whiskey and Beer" at bounding box center [449, 397] width 257 height 124
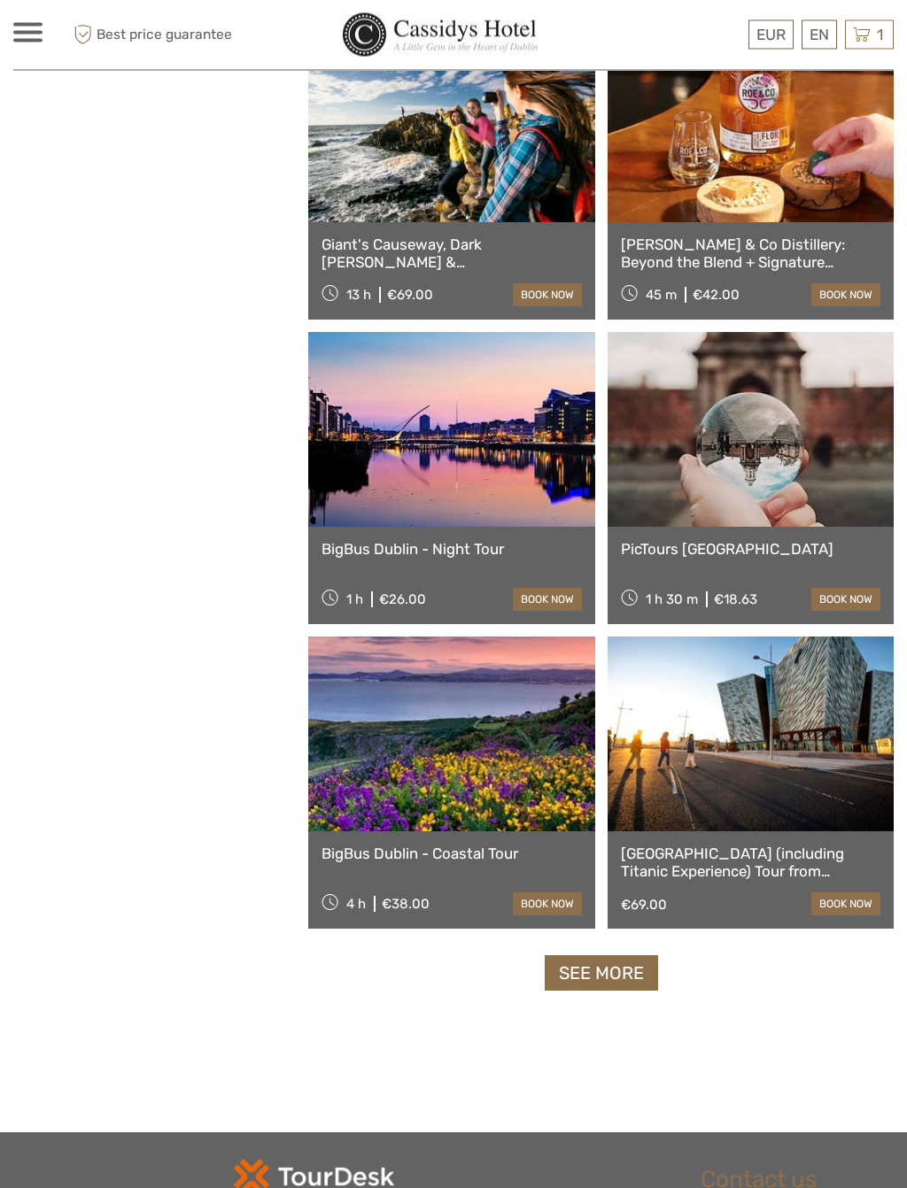
scroll to position [2674, 0]
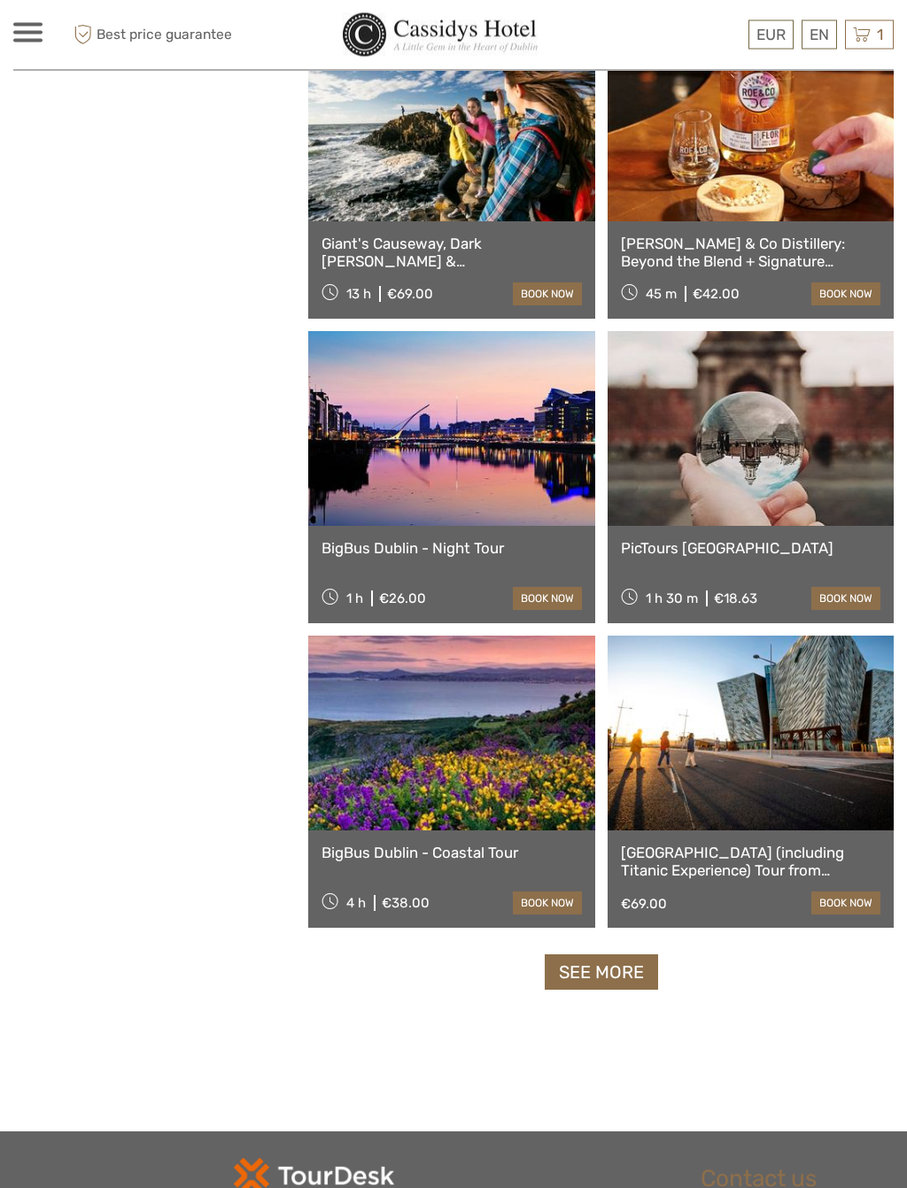
click at [637, 978] on link "See more" at bounding box center [601, 973] width 113 height 36
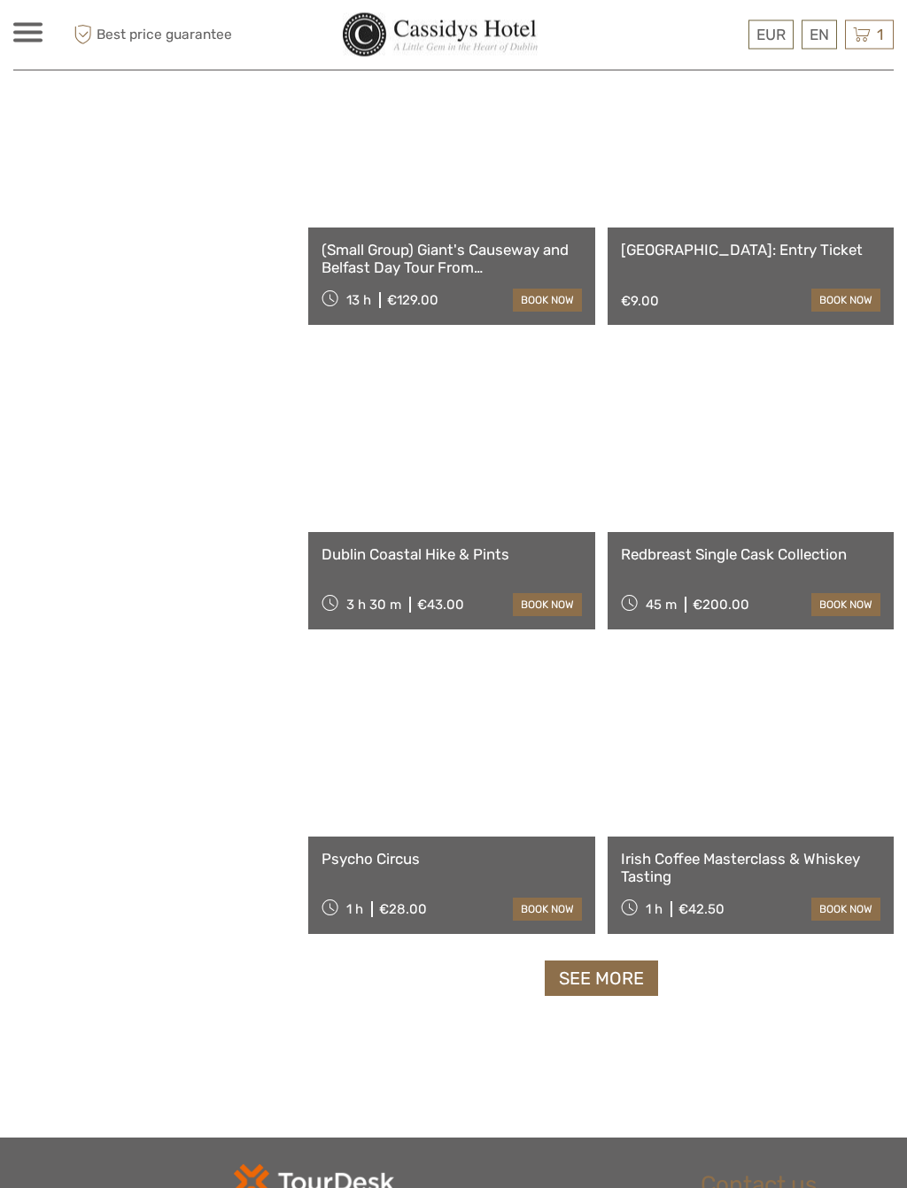
scroll to position [4813, 0]
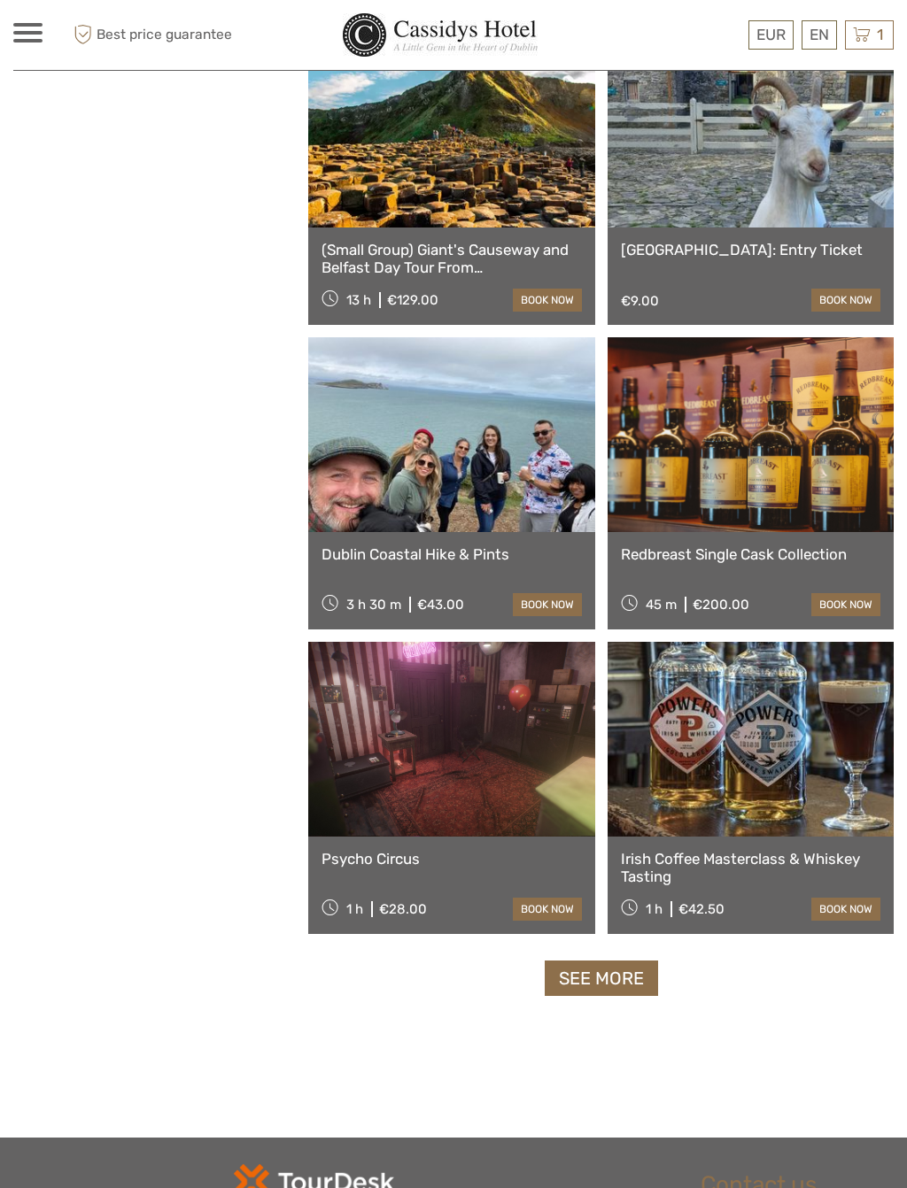
click at [623, 974] on link "See more" at bounding box center [601, 979] width 113 height 36
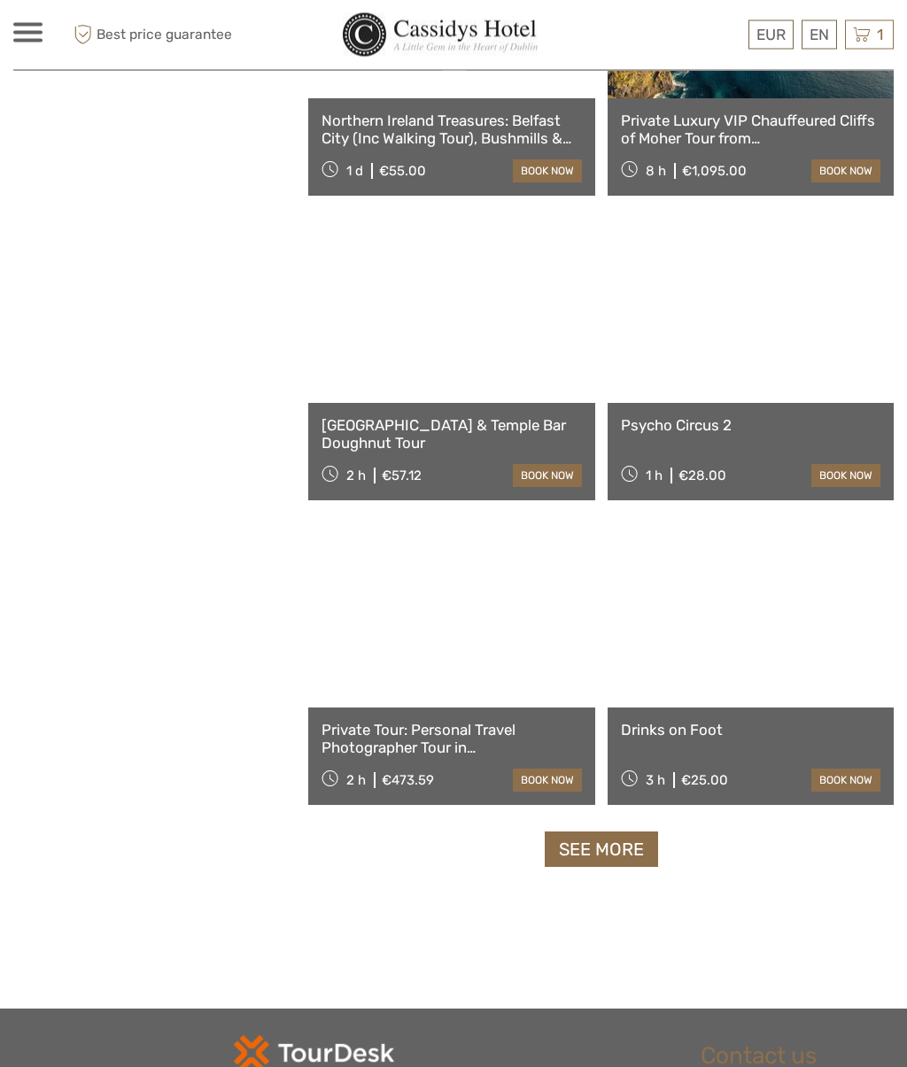
scroll to position [7683, 0]
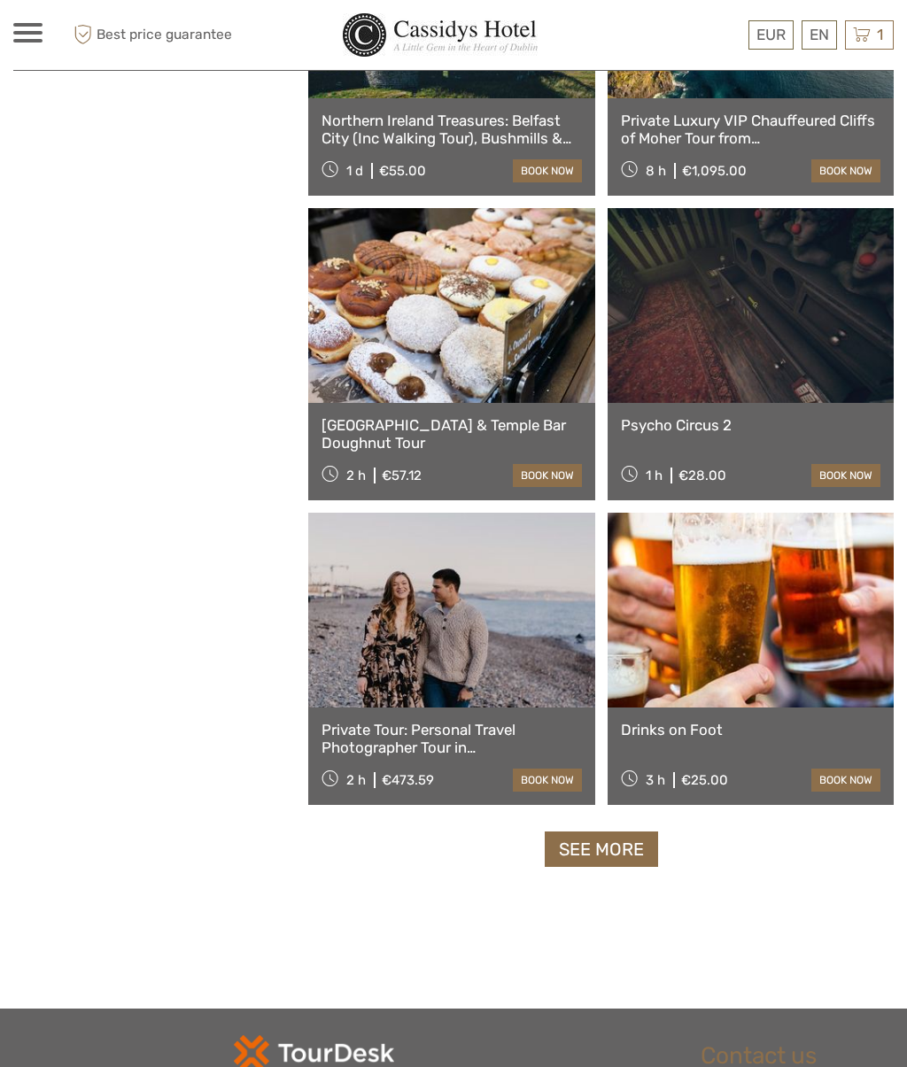
click at [627, 839] on link "See more" at bounding box center [601, 849] width 113 height 36
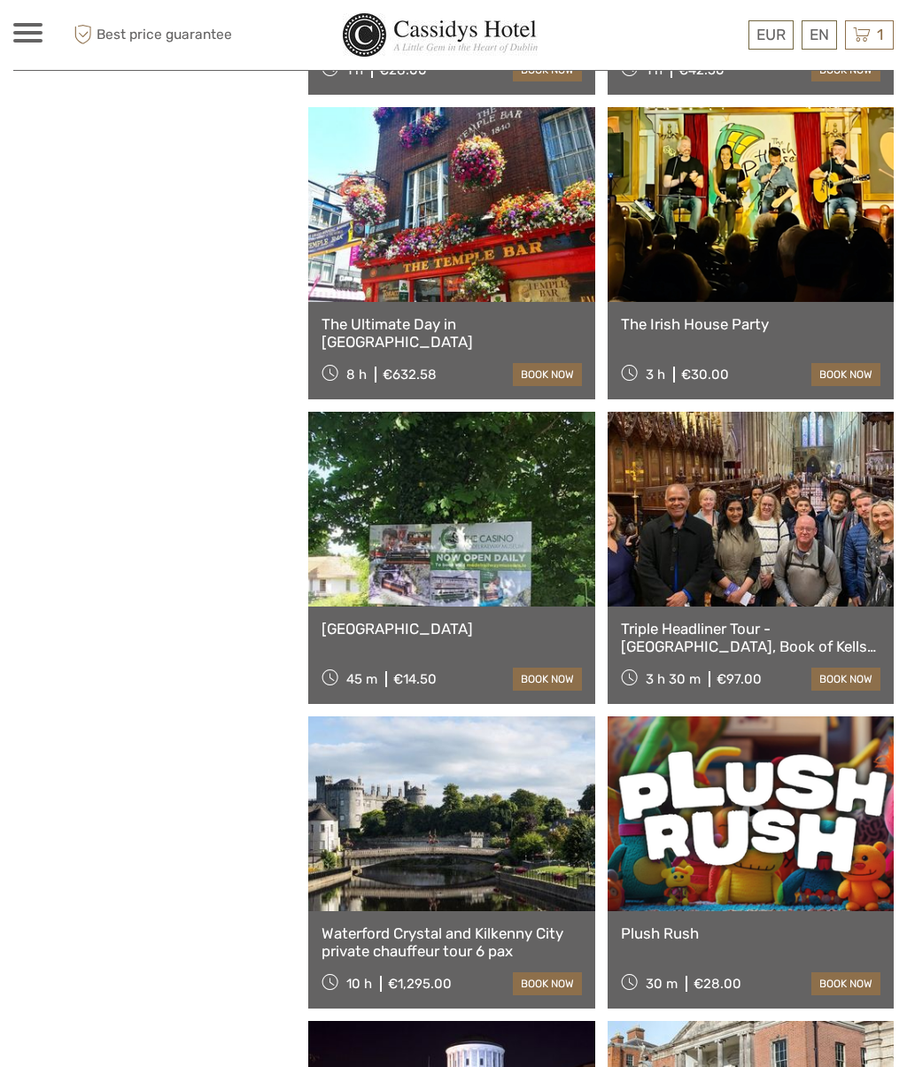
scroll to position [5631, 0]
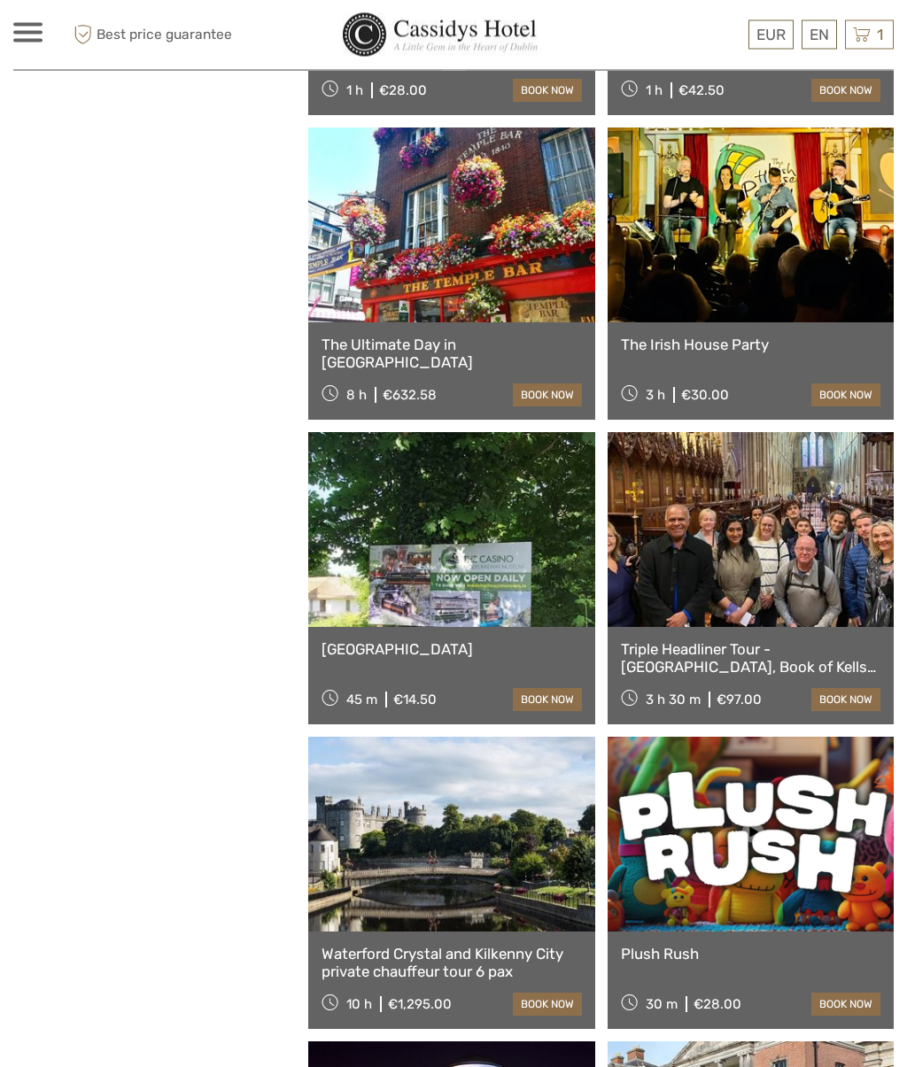
click at [872, 33] on div "1 Items Wicklow Mountains, Glendalough and Kilkenny Day Tour from Dublin 2x Adu…" at bounding box center [869, 34] width 49 height 29
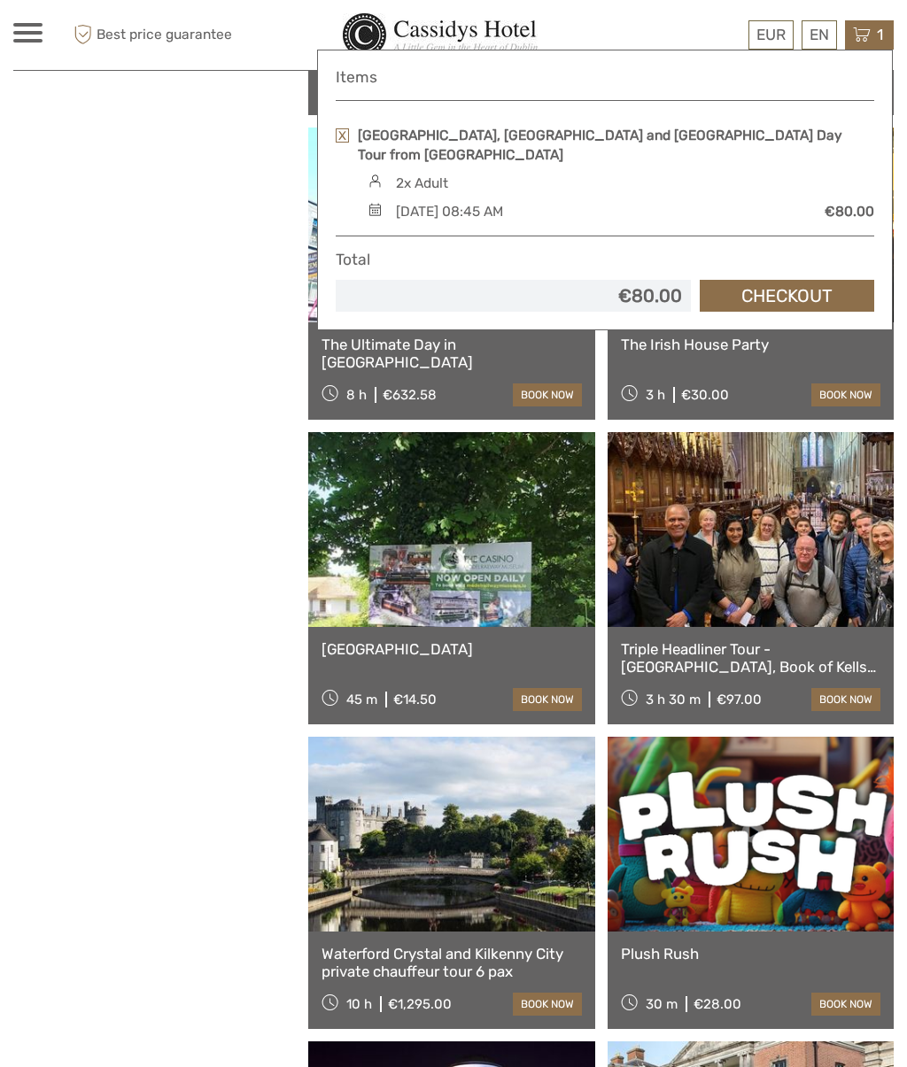
click at [40, 34] on span at bounding box center [27, 33] width 29 height 4
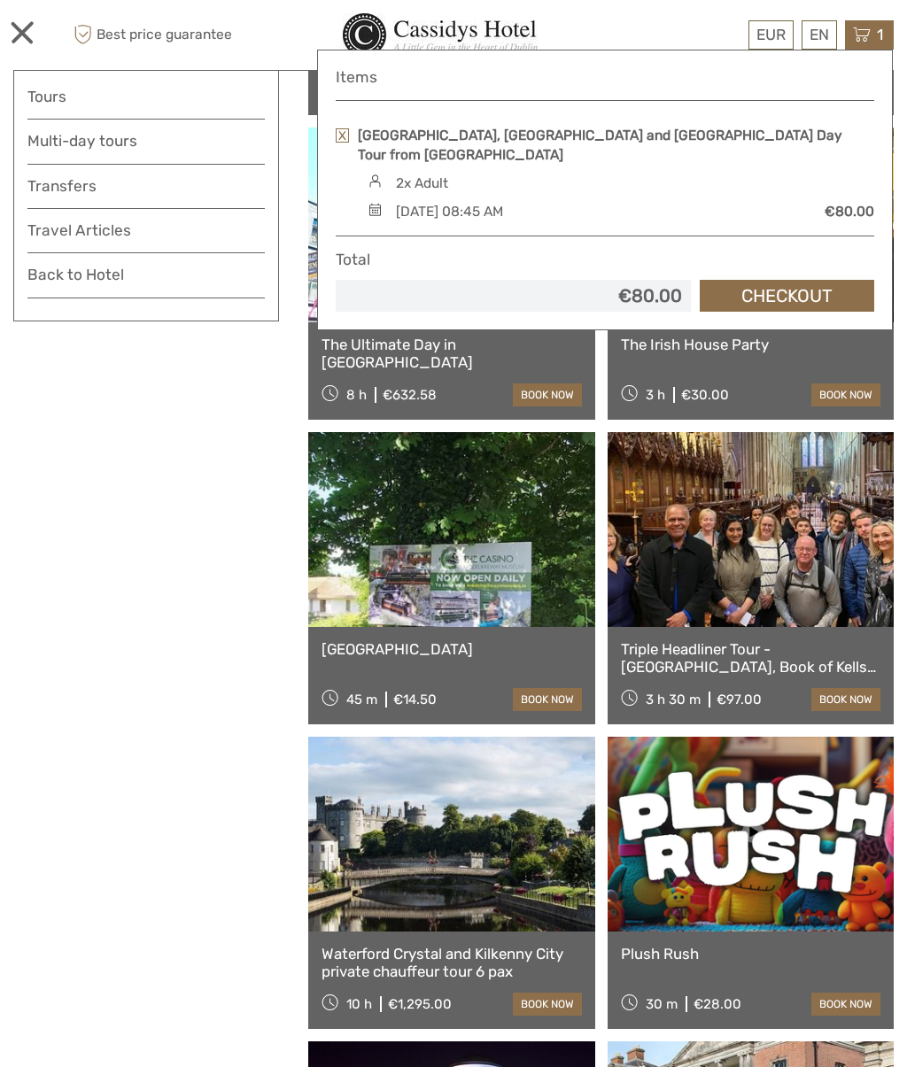
click at [137, 279] on link "Back to Hotel" at bounding box center [145, 279] width 237 height 35
